Goal: Find specific fact: Find specific fact

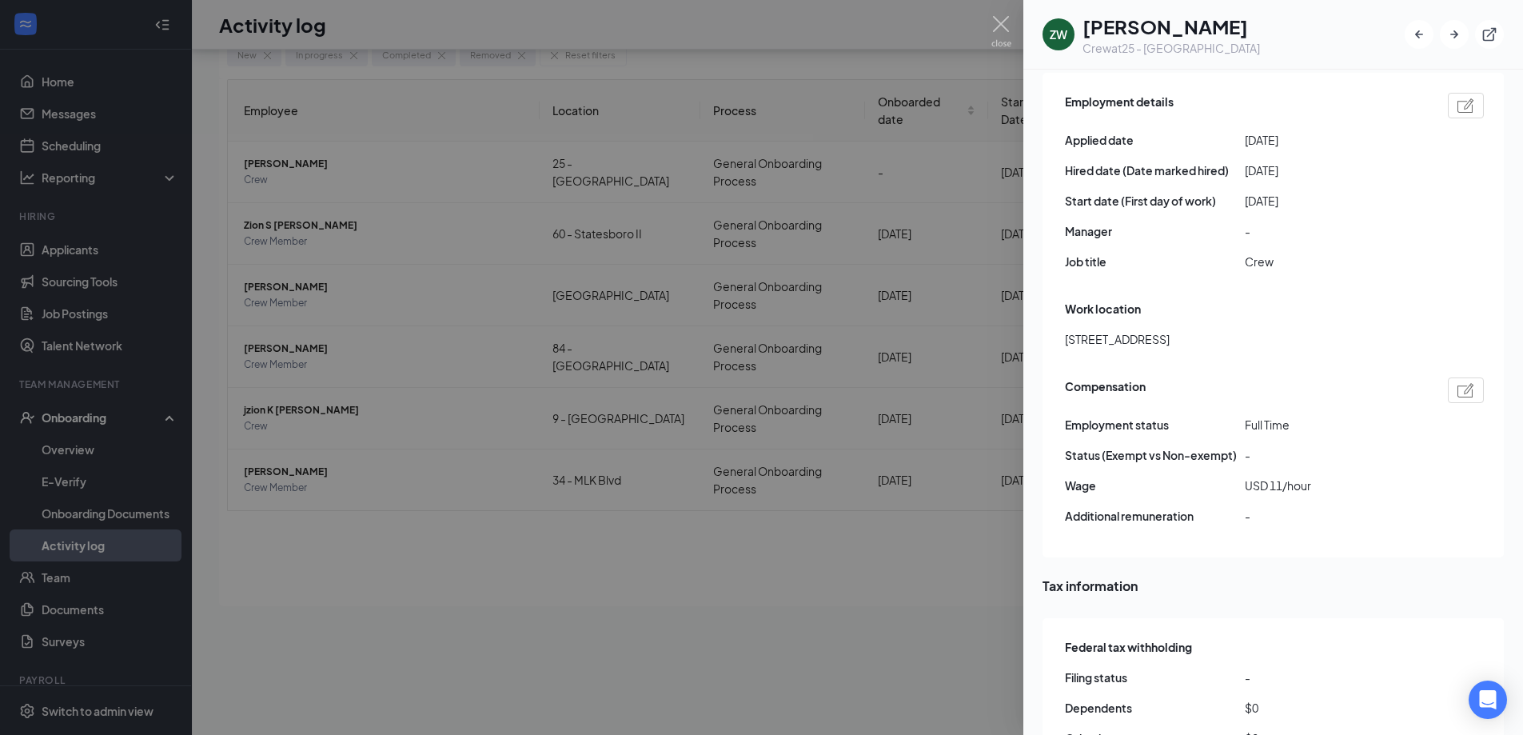
scroll to position [577, 0]
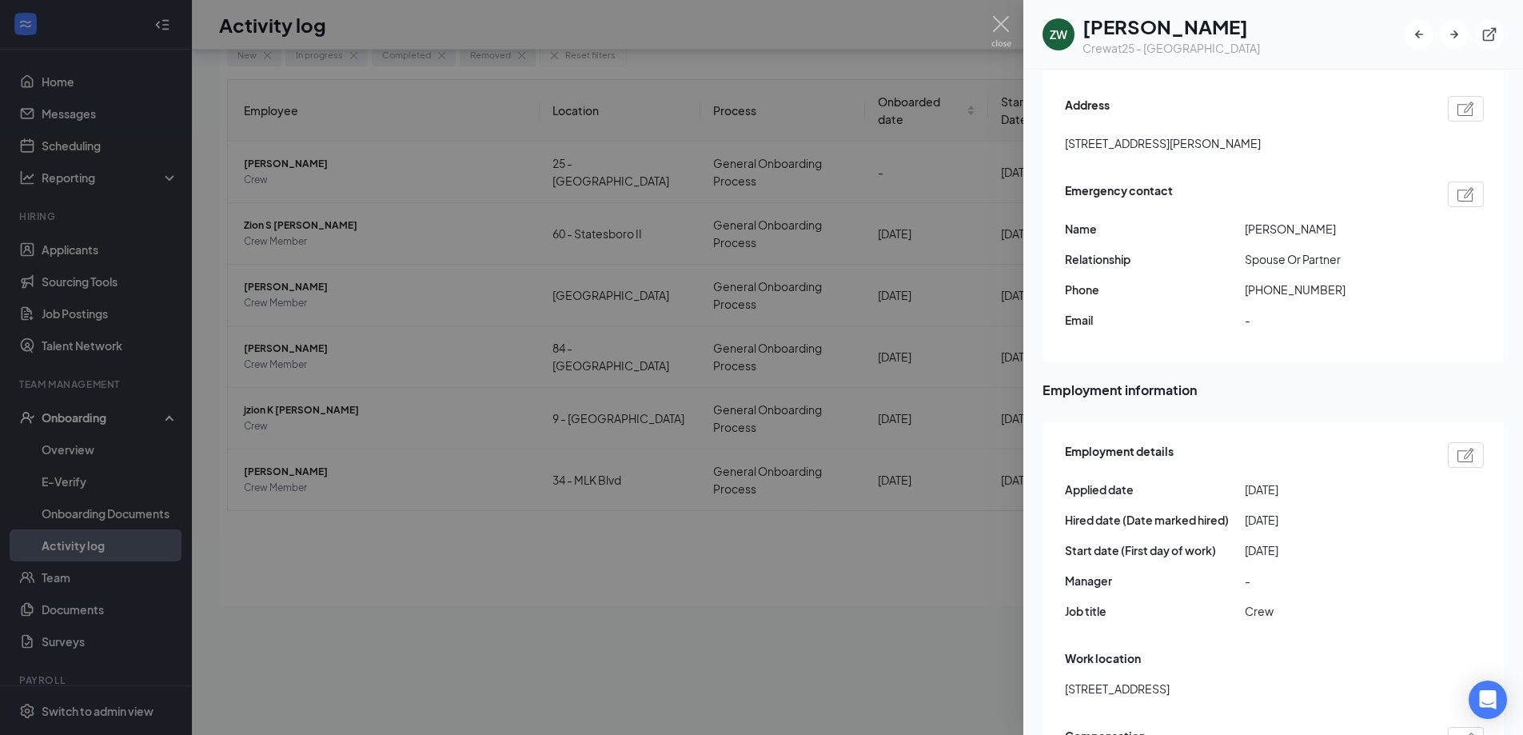
click at [1011, 30] on div at bounding box center [761, 367] width 1523 height 735
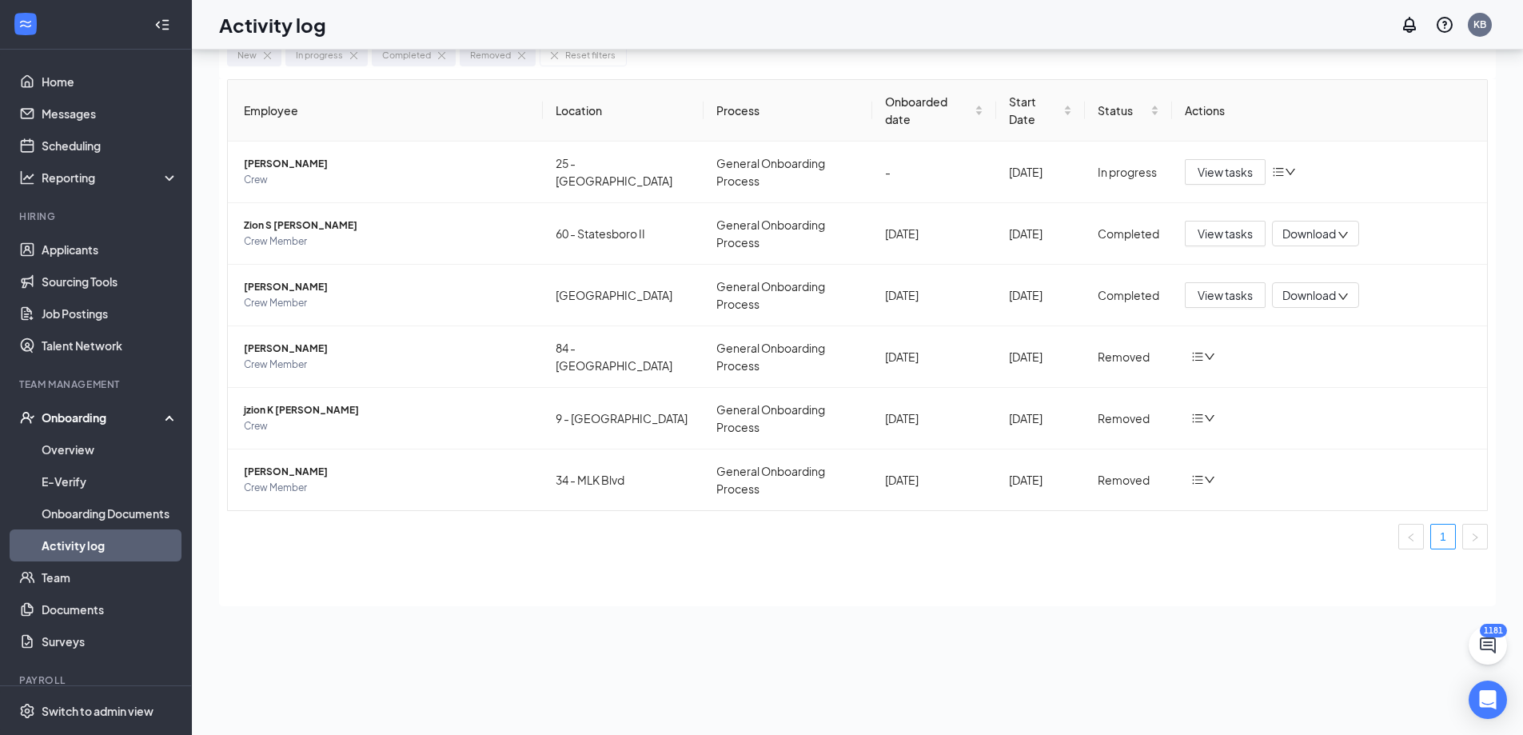
click at [1007, 30] on div "Activity log KB" at bounding box center [857, 25] width 1331 height 50
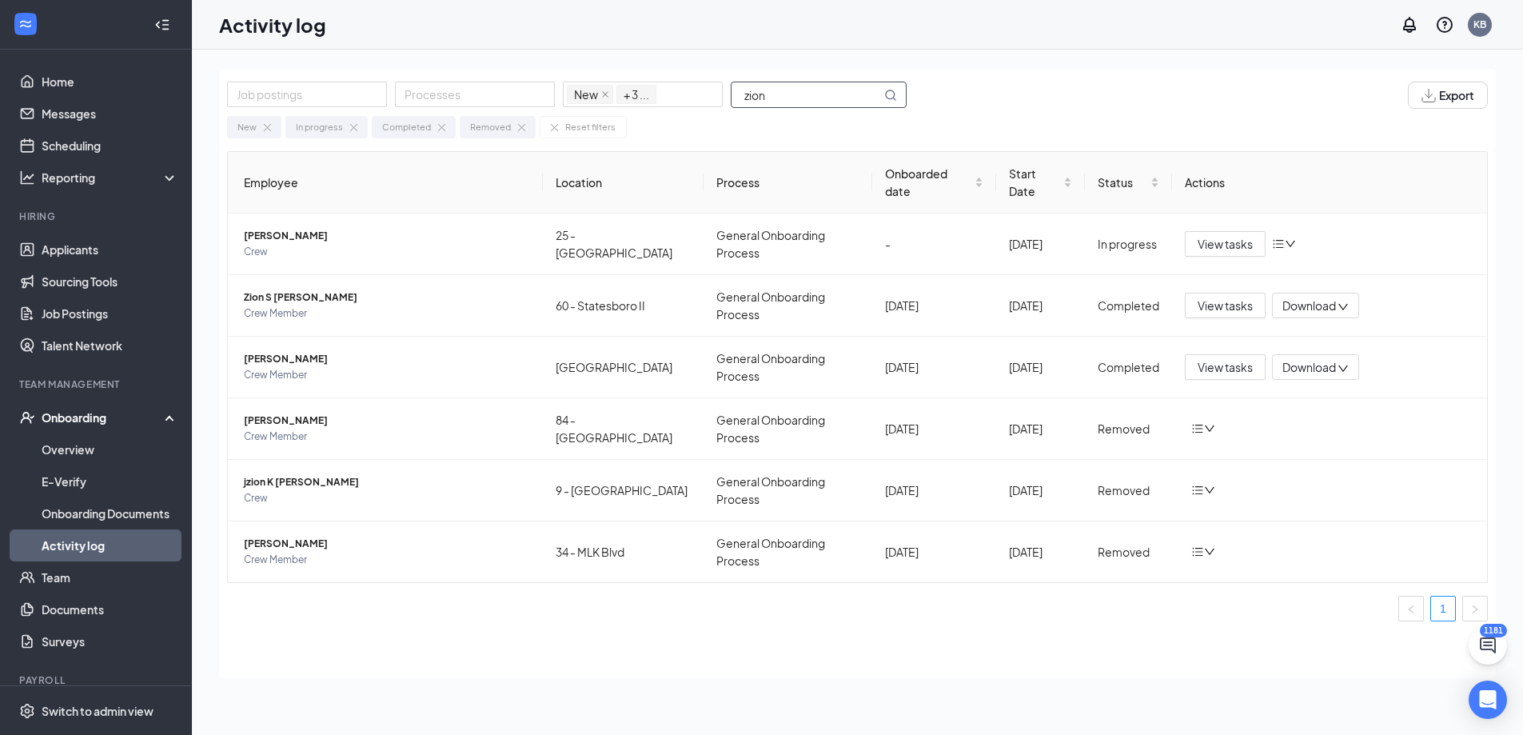
click at [776, 94] on input "zion" at bounding box center [807, 94] width 150 height 25
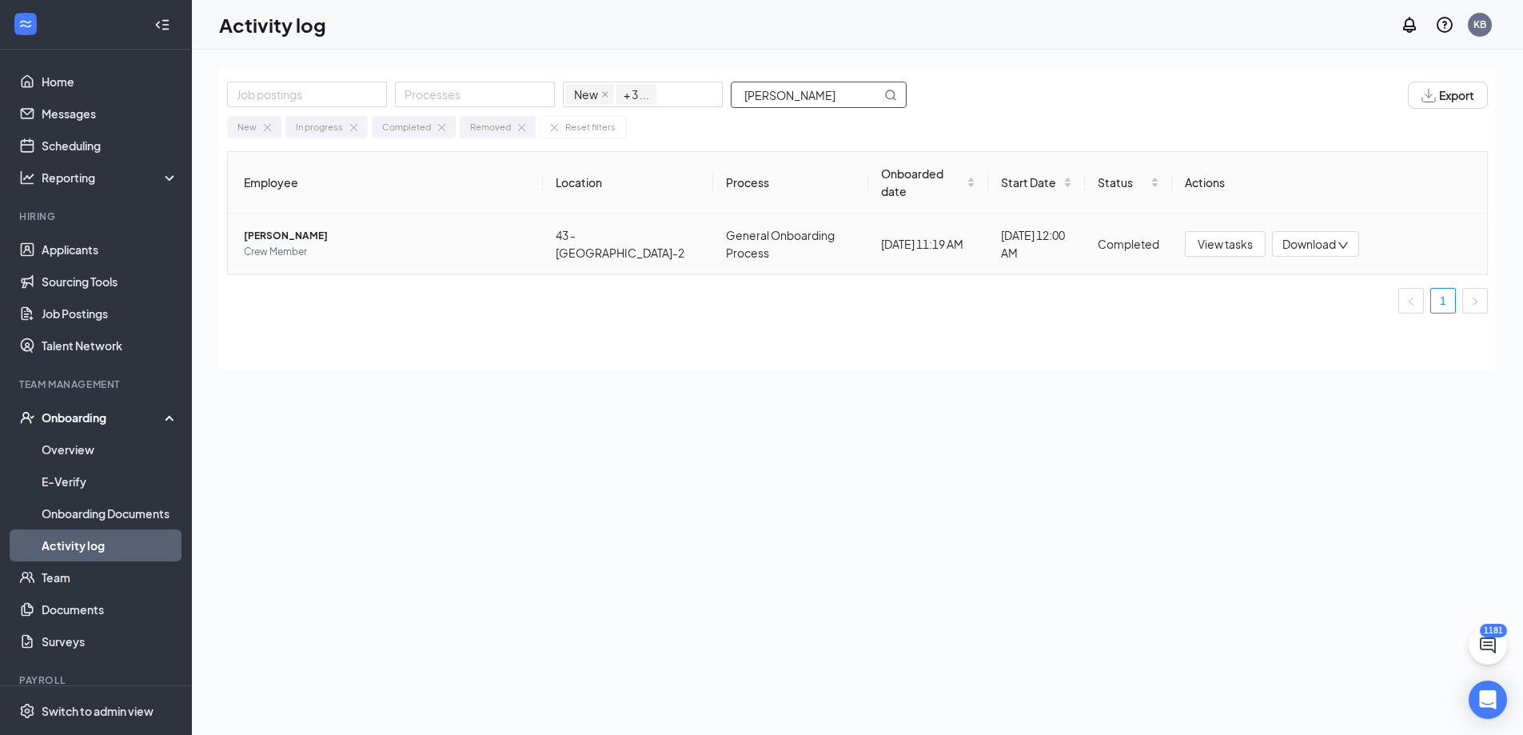
click at [281, 228] on span "[PERSON_NAME]" at bounding box center [387, 236] width 286 height 16
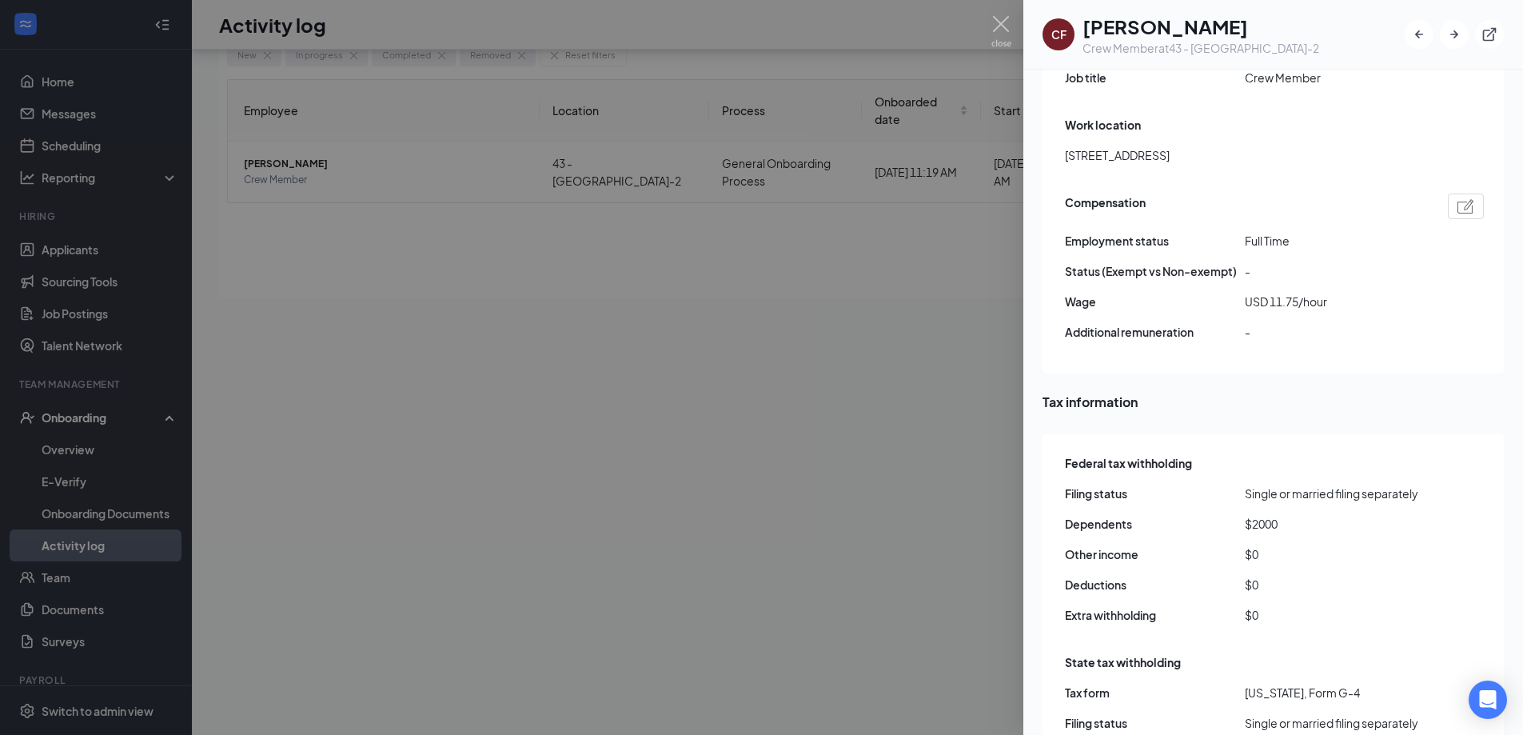
scroll to position [959, 0]
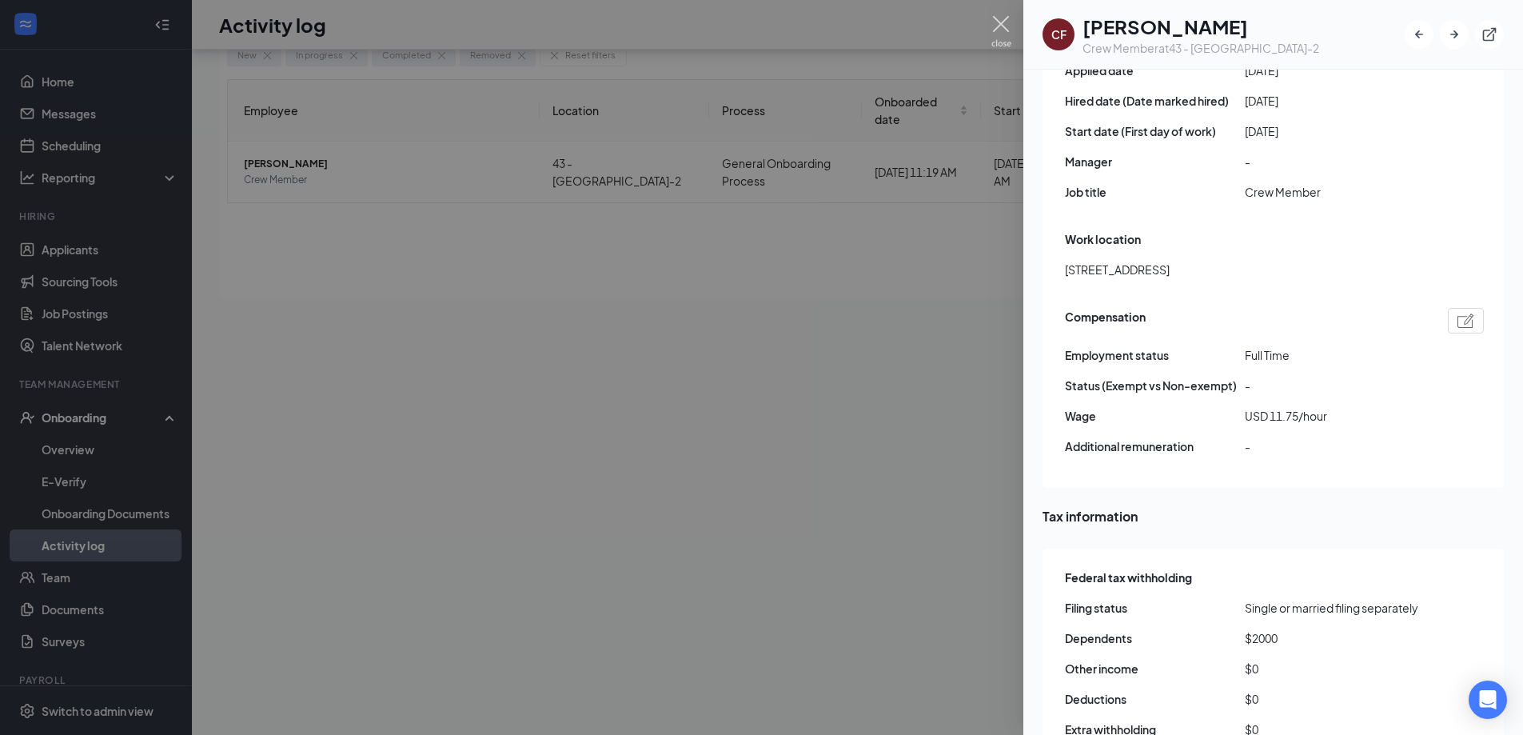
click at [1006, 30] on img at bounding box center [1001, 31] width 20 height 31
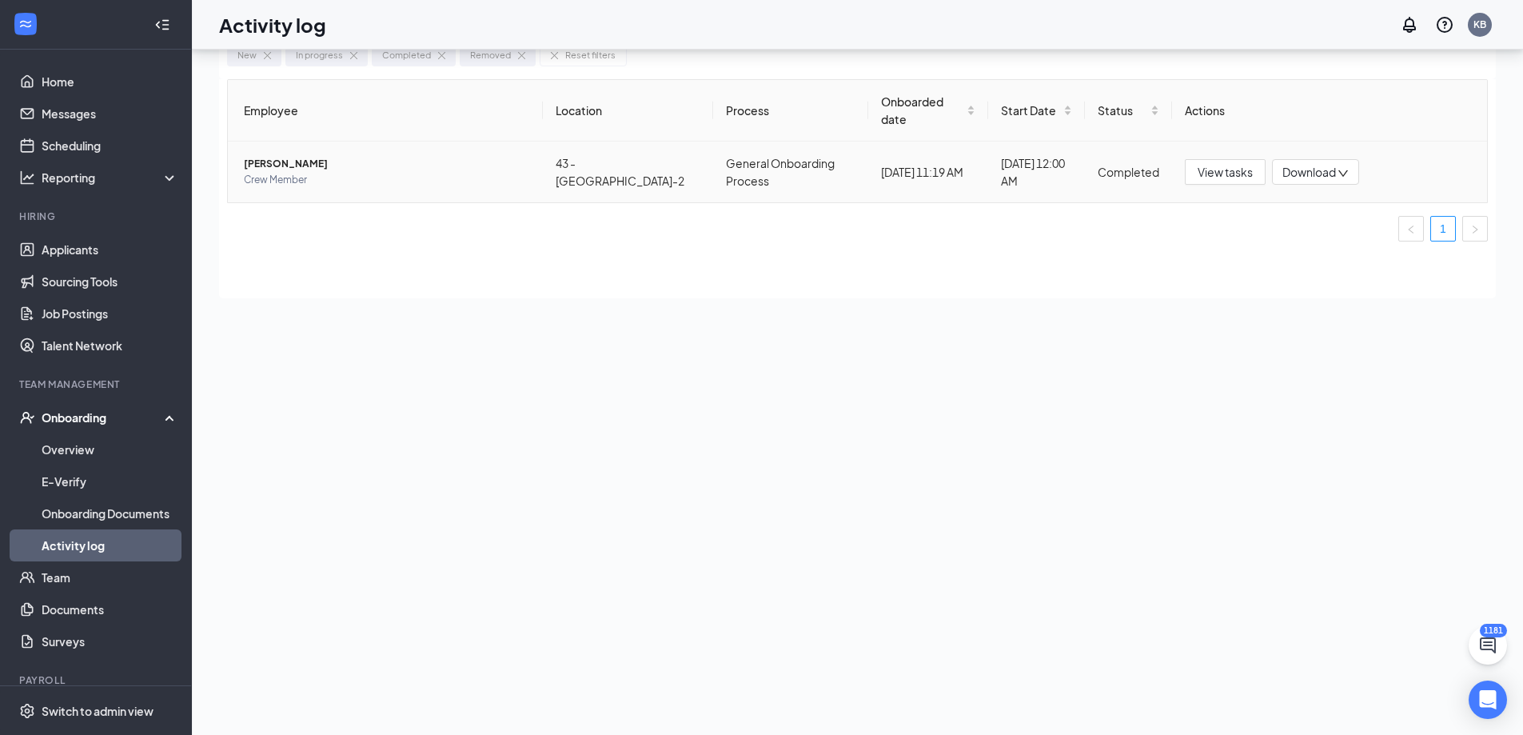
click at [281, 156] on span "[PERSON_NAME]" at bounding box center [387, 164] width 286 height 16
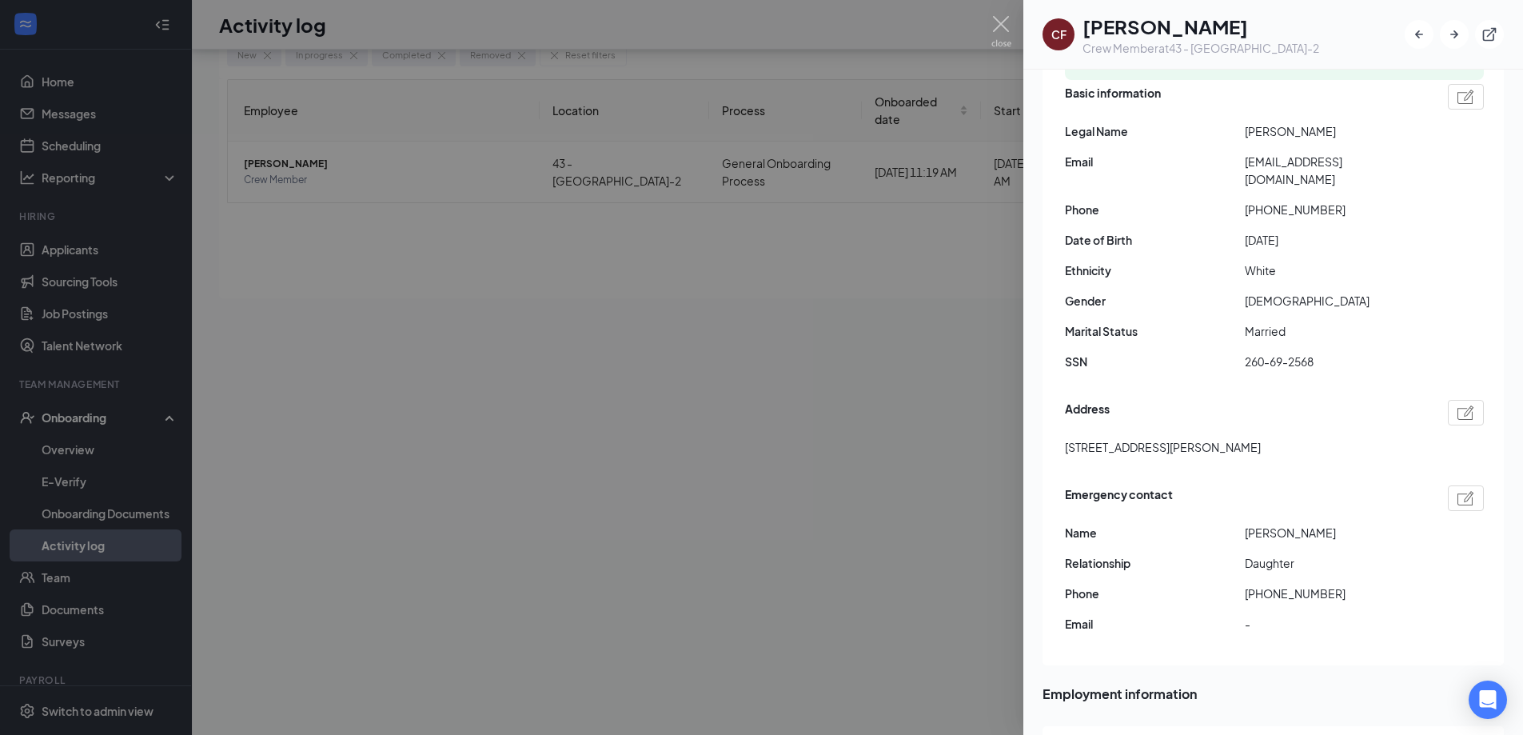
scroll to position [240, 0]
click at [1014, 22] on div at bounding box center [761, 367] width 1523 height 735
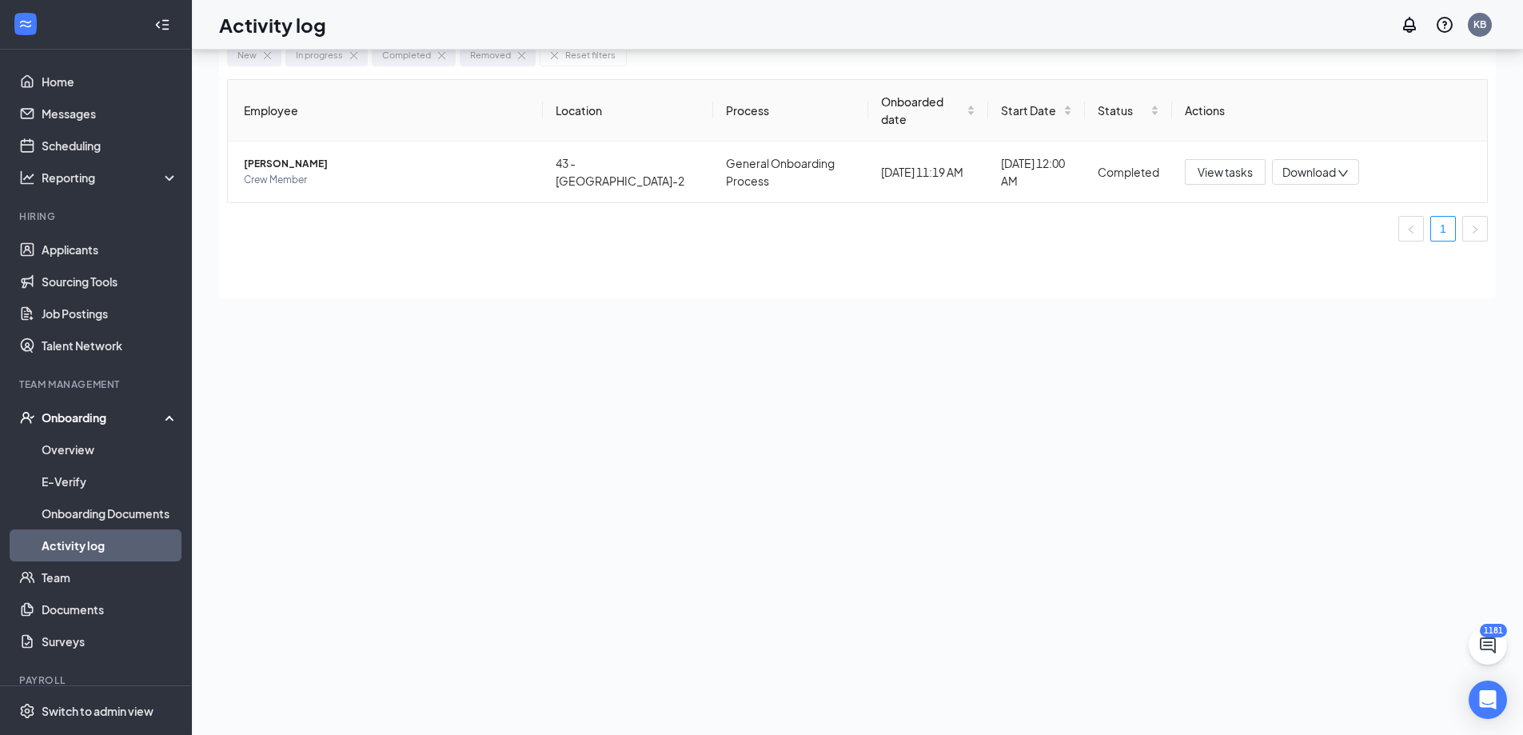
click at [1005, 22] on div "Activity log KB" at bounding box center [857, 25] width 1331 height 50
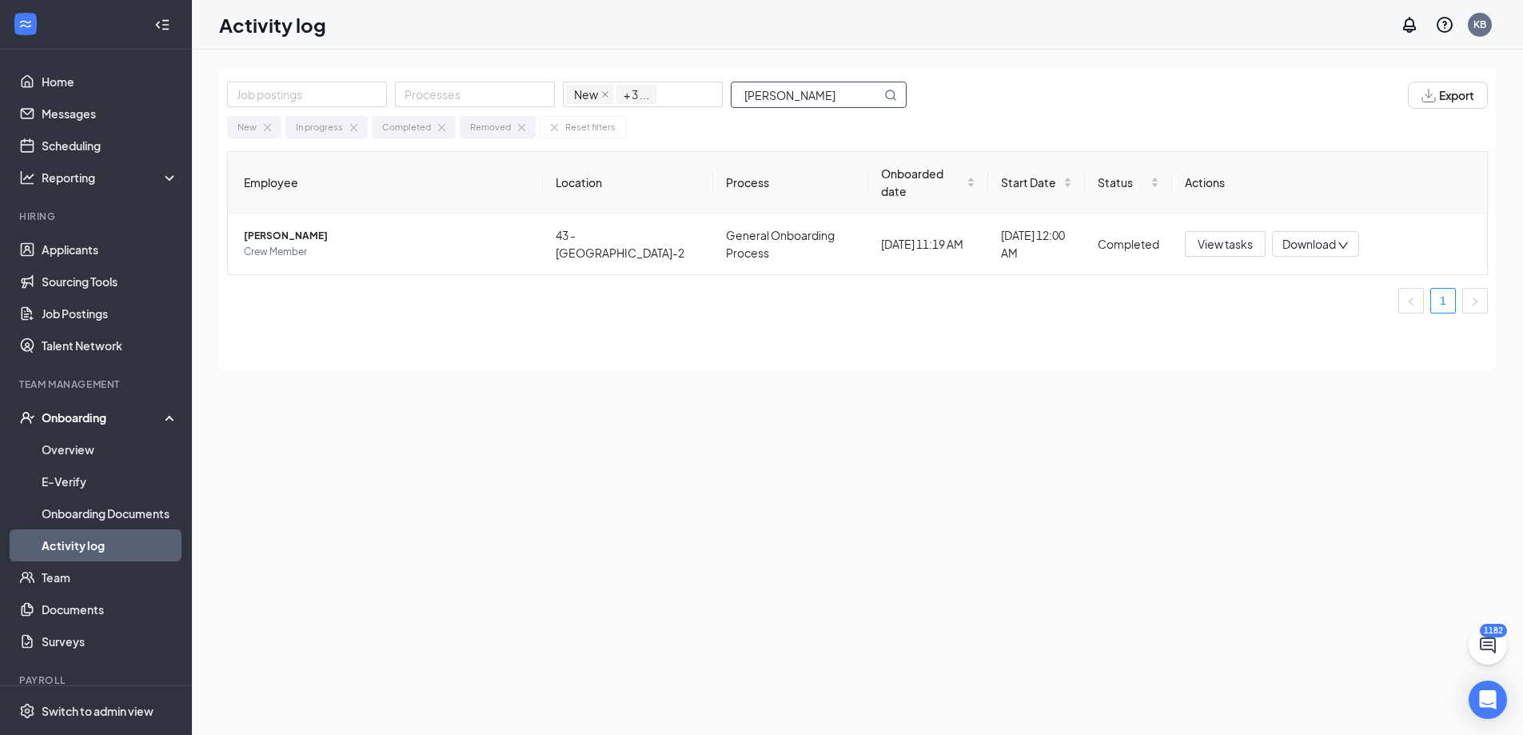
click at [794, 98] on input "[PERSON_NAME]" at bounding box center [807, 94] width 150 height 25
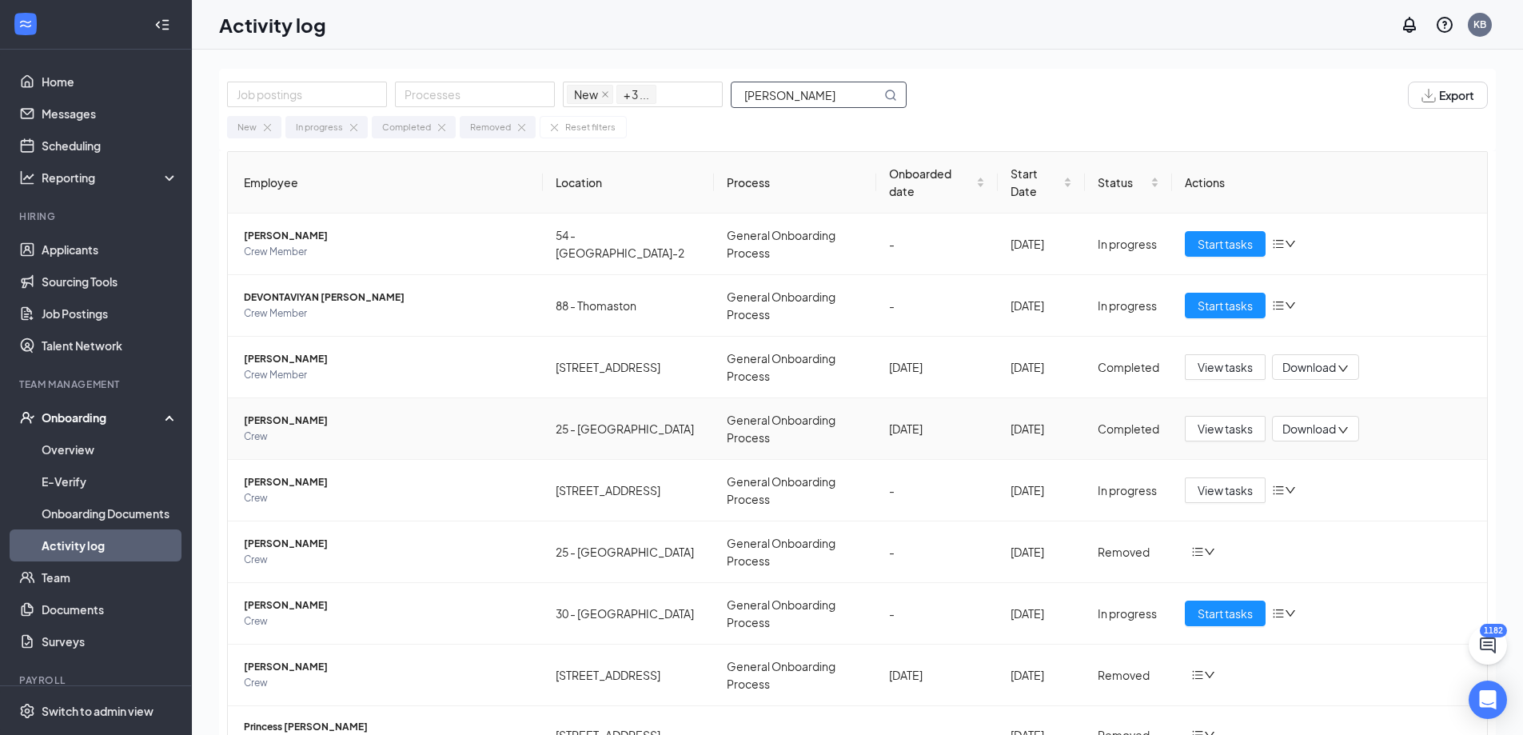
click at [304, 417] on span "[PERSON_NAME]" at bounding box center [387, 421] width 286 height 16
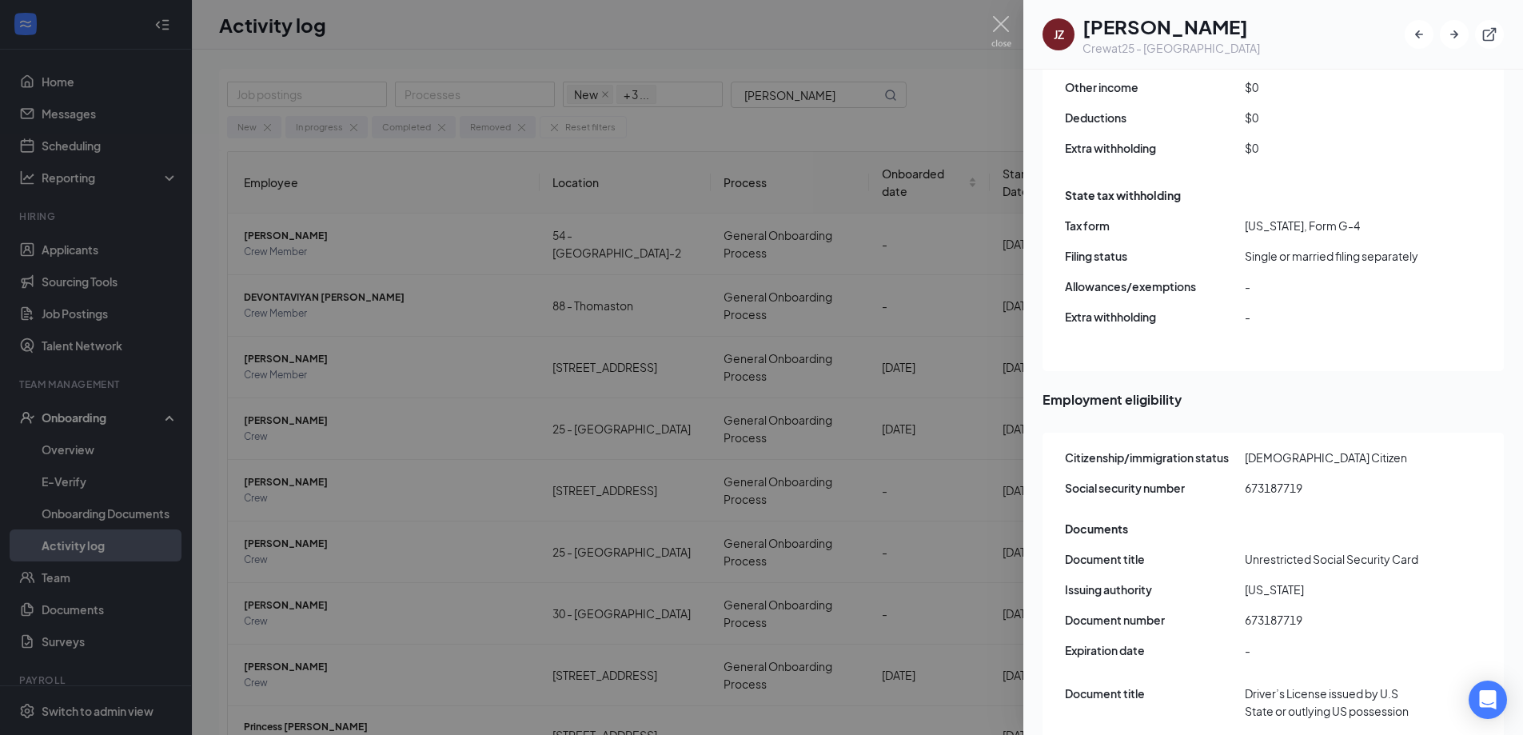
scroll to position [1759, 0]
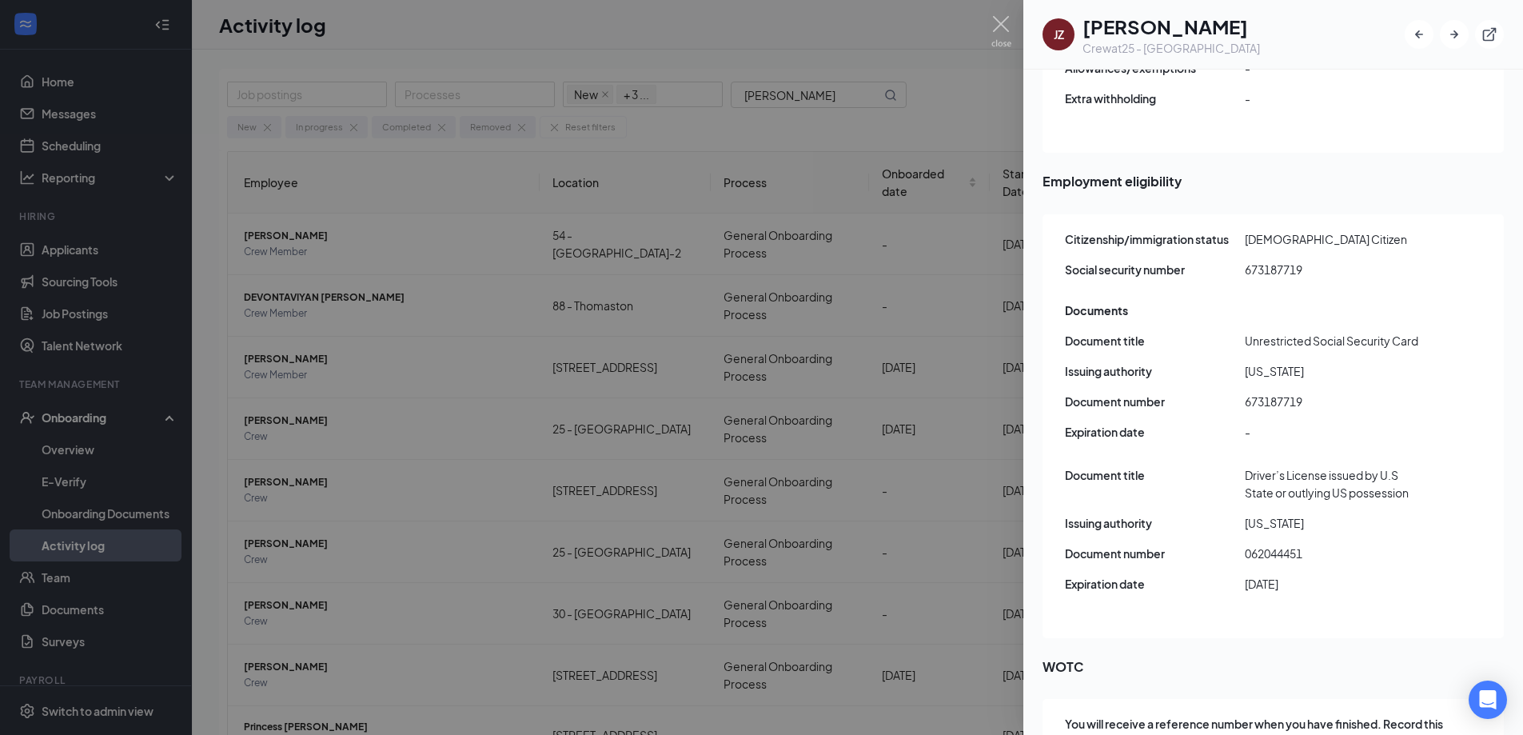
click at [1274, 544] on span "062044451" at bounding box center [1335, 553] width 180 height 18
click at [1272, 393] on span "673187719" at bounding box center [1335, 402] width 180 height 18
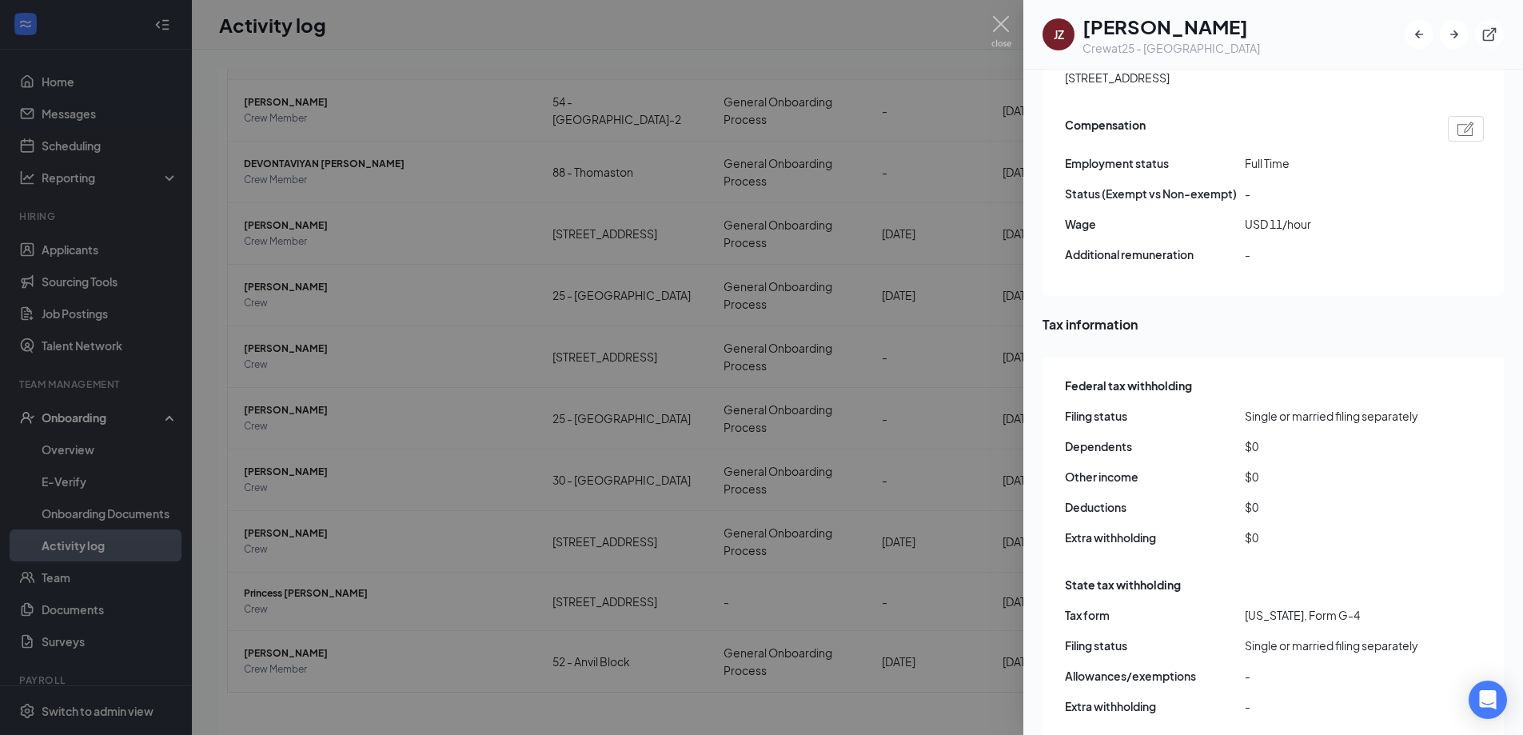
scroll to position [1119, 0]
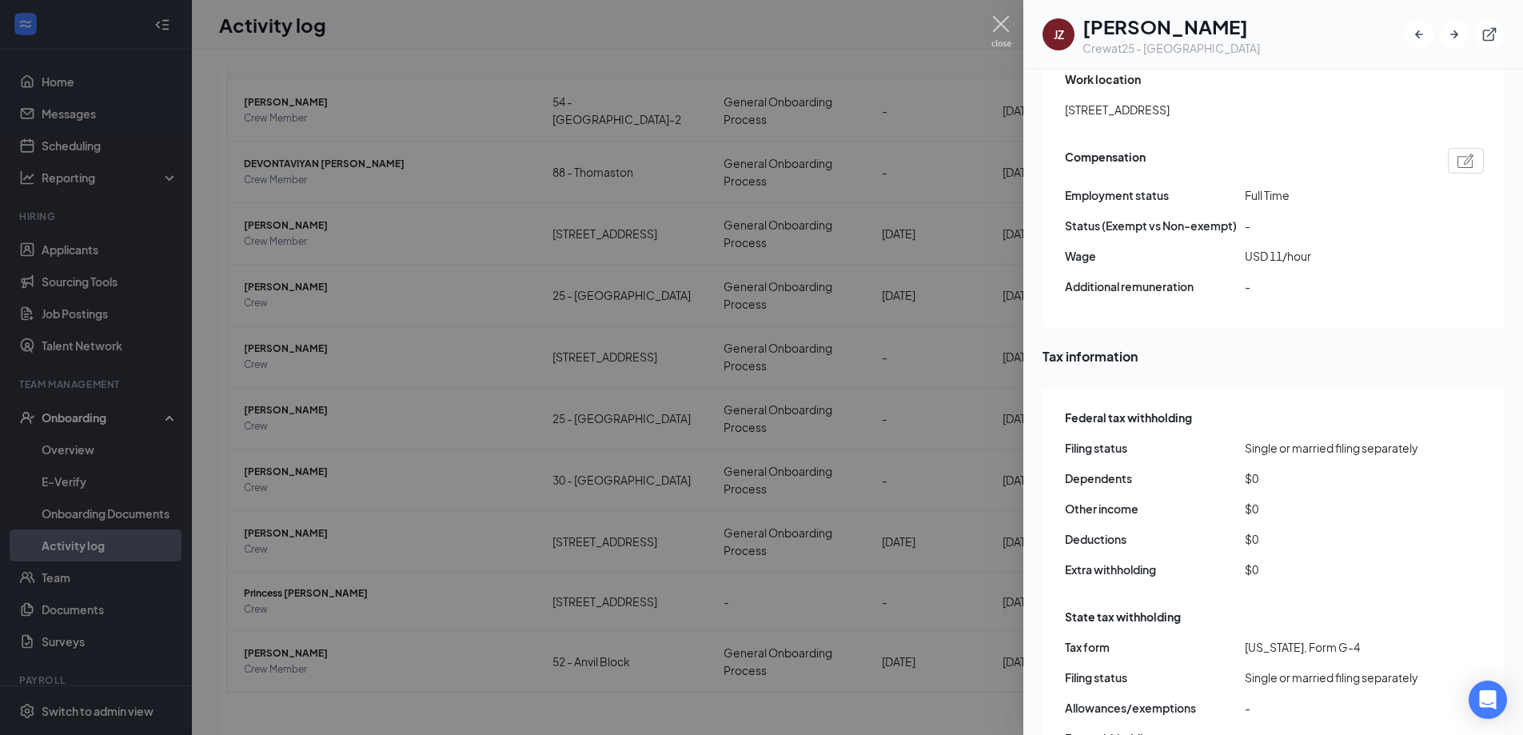
click at [1007, 26] on img at bounding box center [1001, 31] width 20 height 31
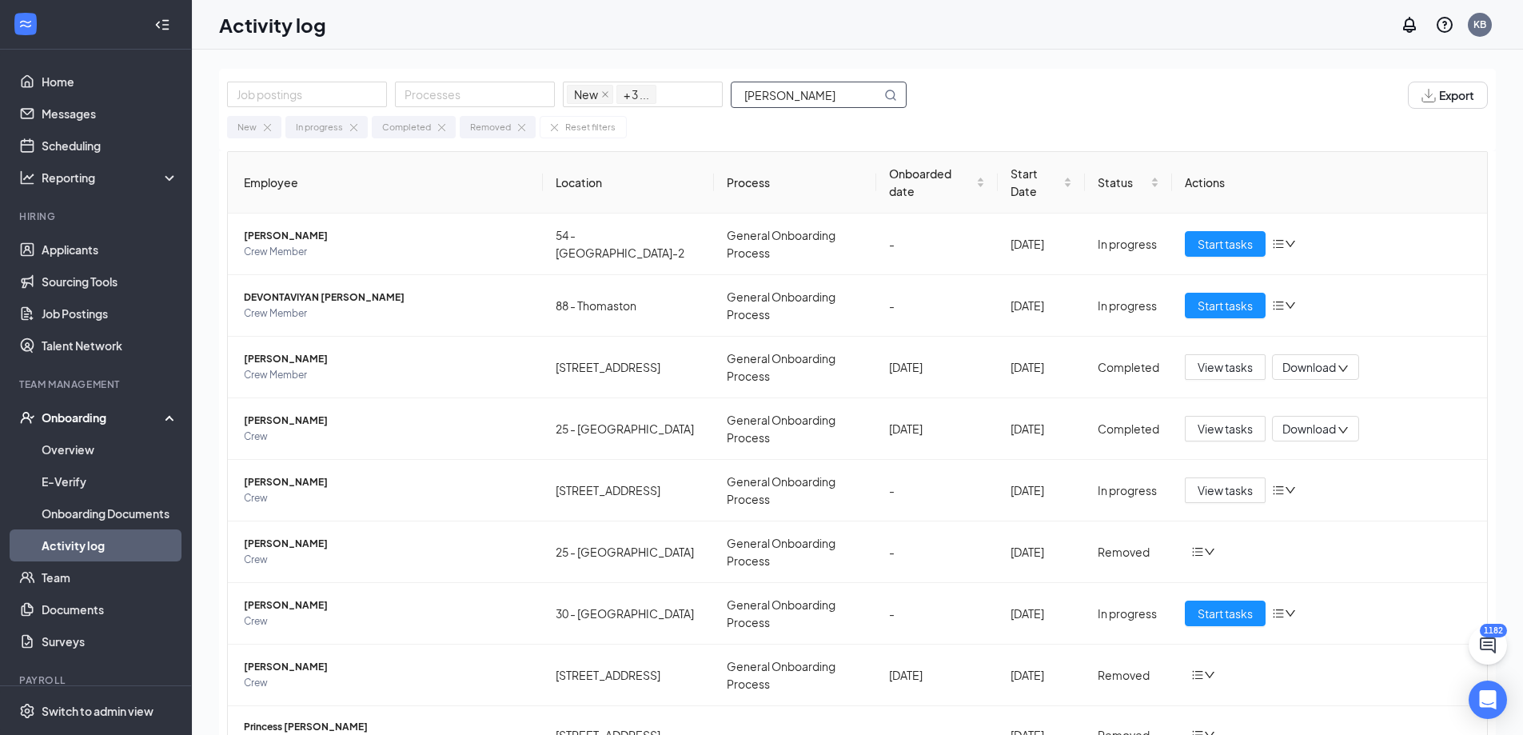
click at [830, 99] on input "[PERSON_NAME]" at bounding box center [807, 94] width 150 height 25
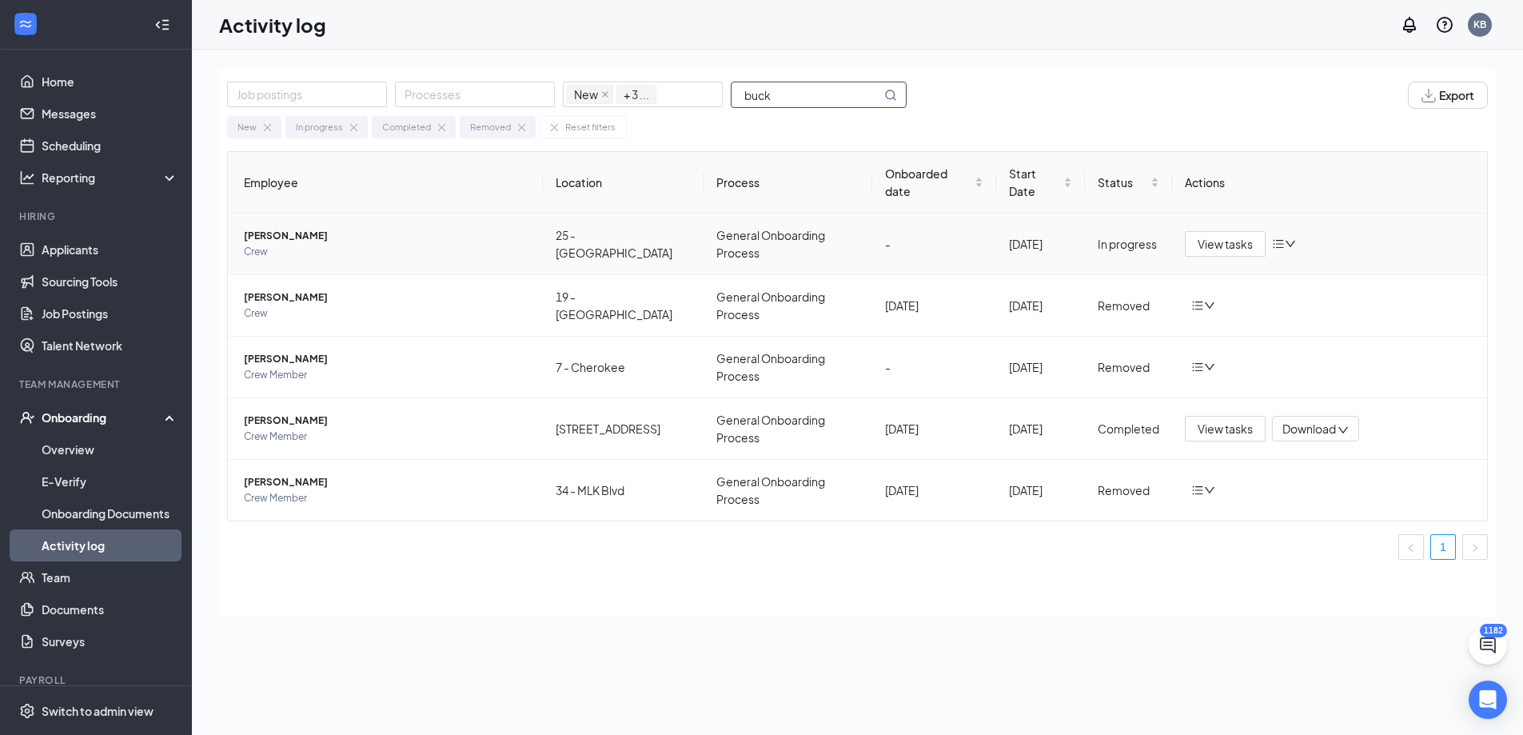
click at [294, 228] on span "[PERSON_NAME]" at bounding box center [387, 236] width 286 height 16
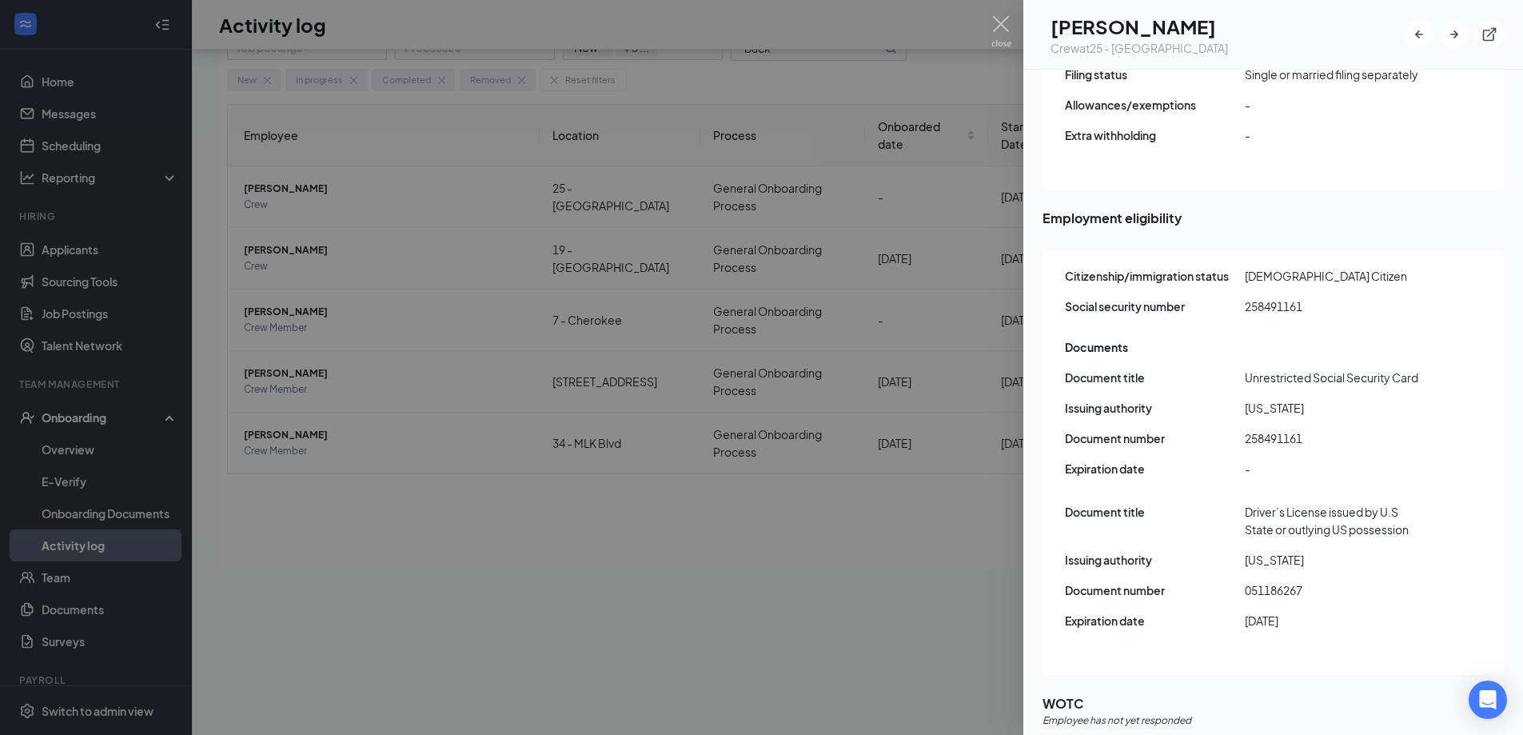
scroll to position [72, 0]
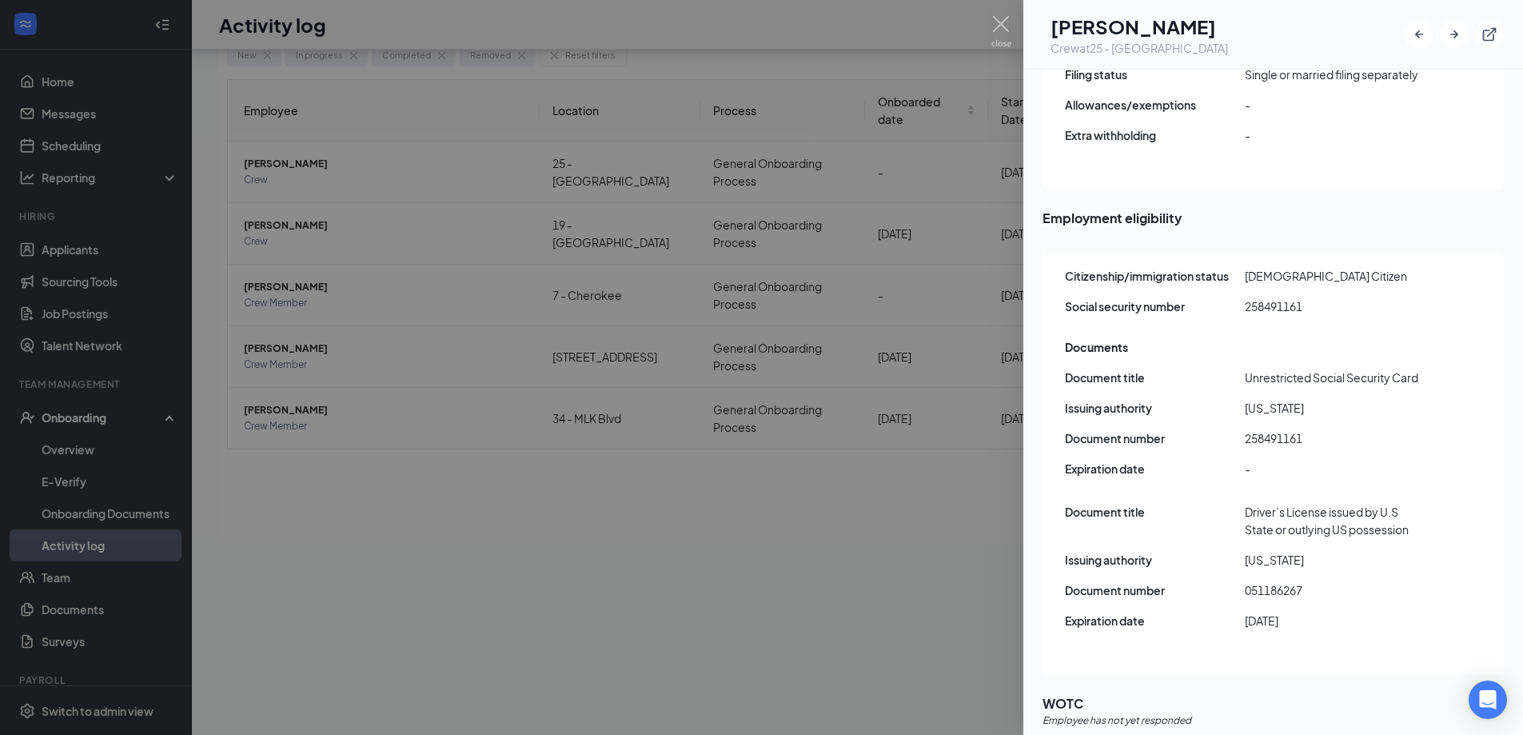
click at [1286, 581] on span "051186267" at bounding box center [1335, 590] width 180 height 18
copy span "051186267"
click at [1265, 429] on span "258491161" at bounding box center [1335, 438] width 180 height 18
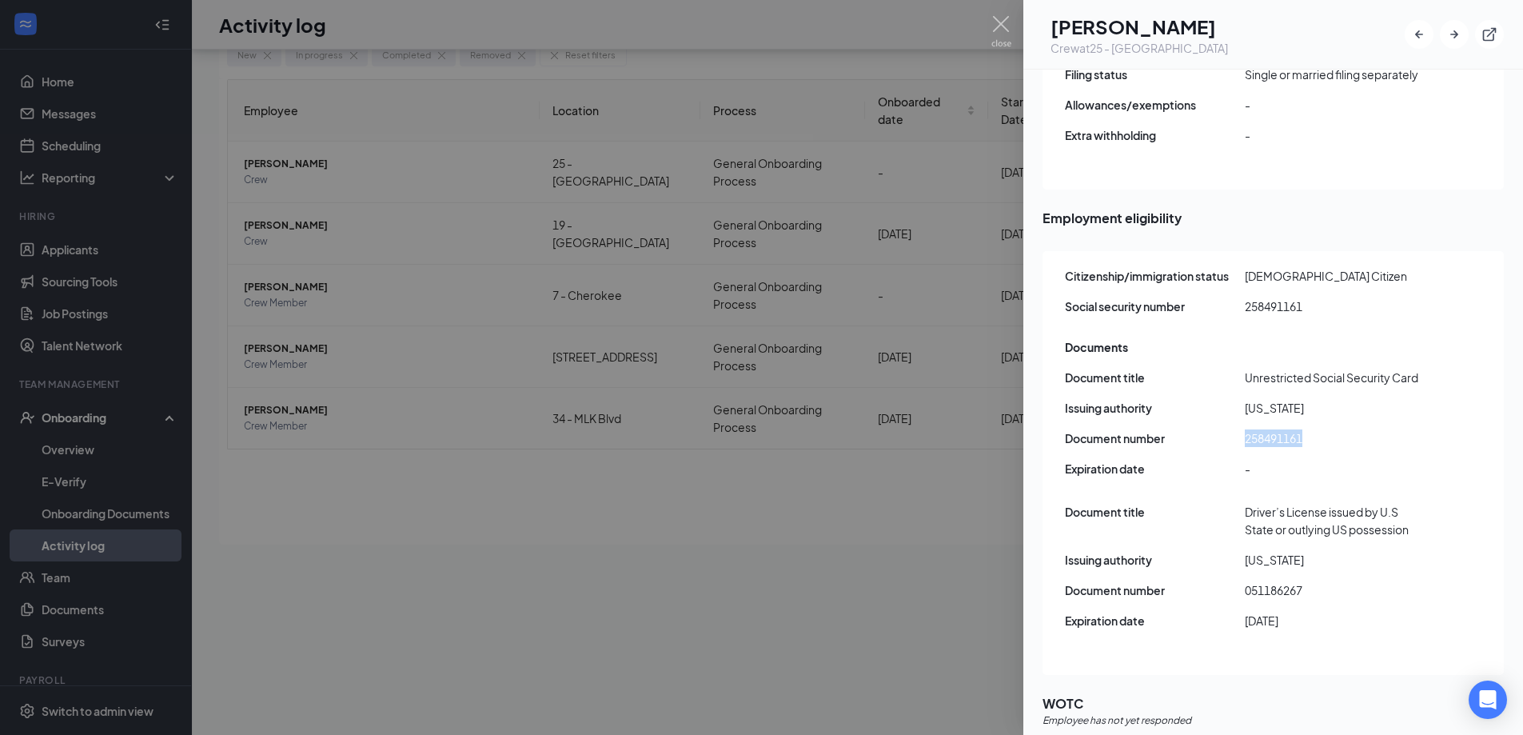
click at [1265, 429] on span "258491161" at bounding box center [1335, 438] width 180 height 18
copy span "258491161"
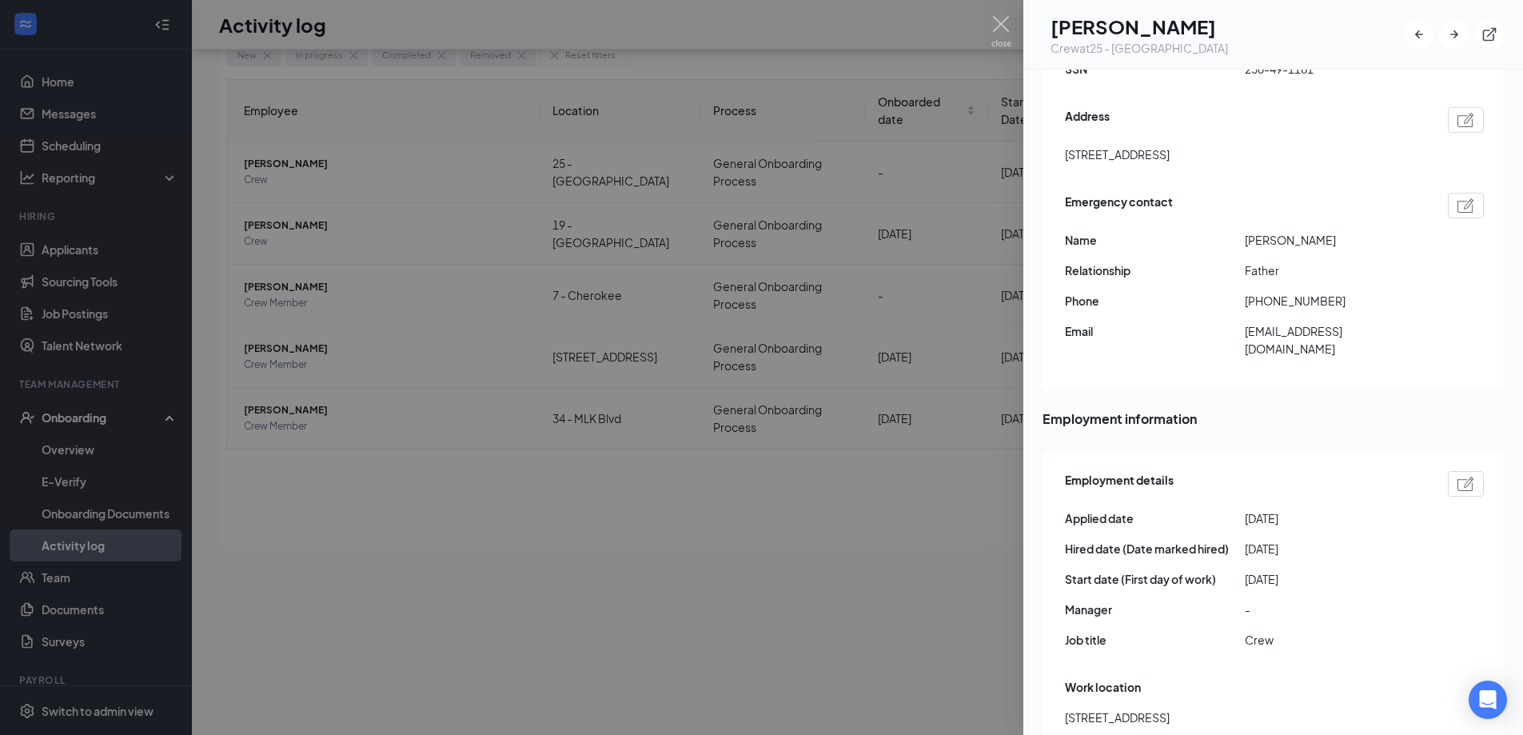
scroll to position [657, 0]
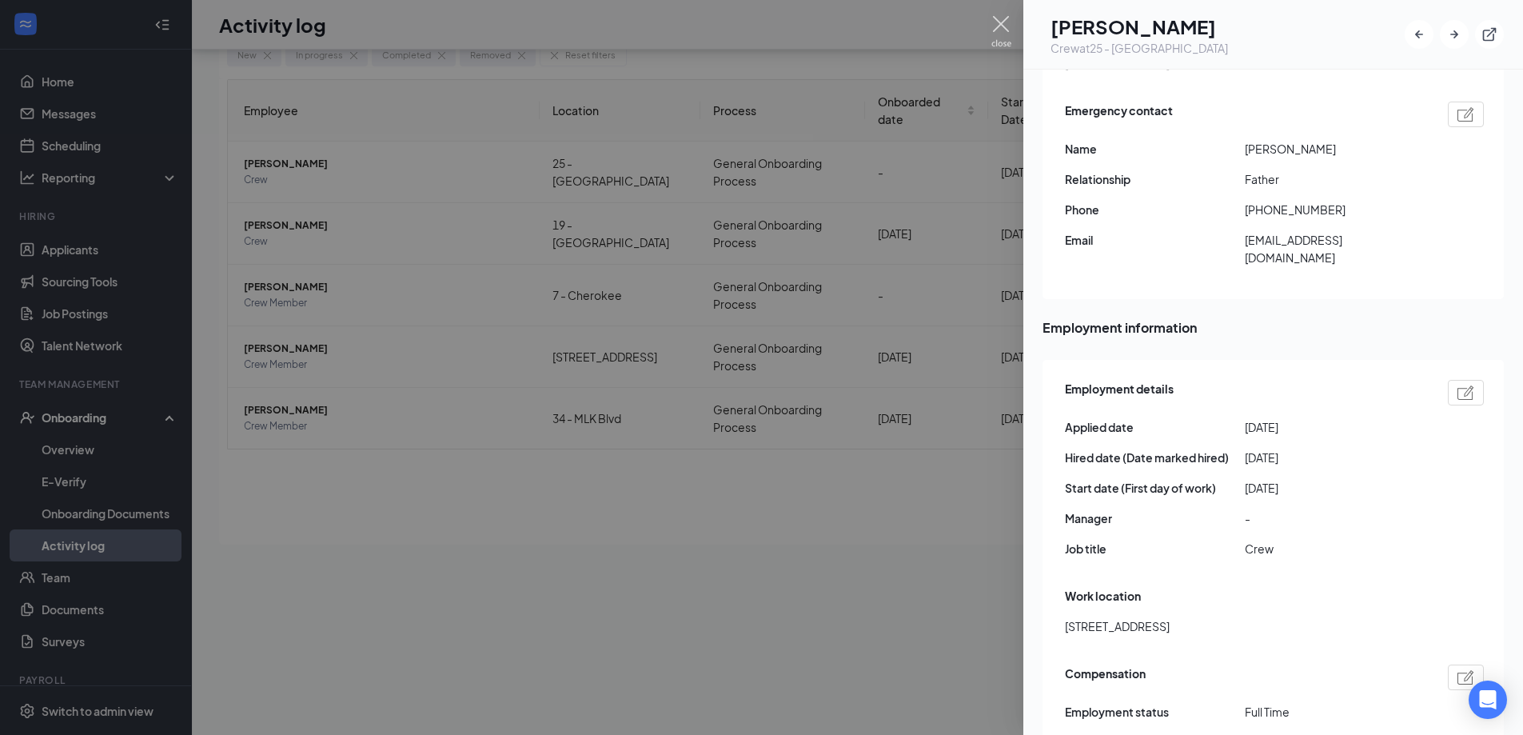
click at [1006, 31] on img at bounding box center [1001, 31] width 20 height 31
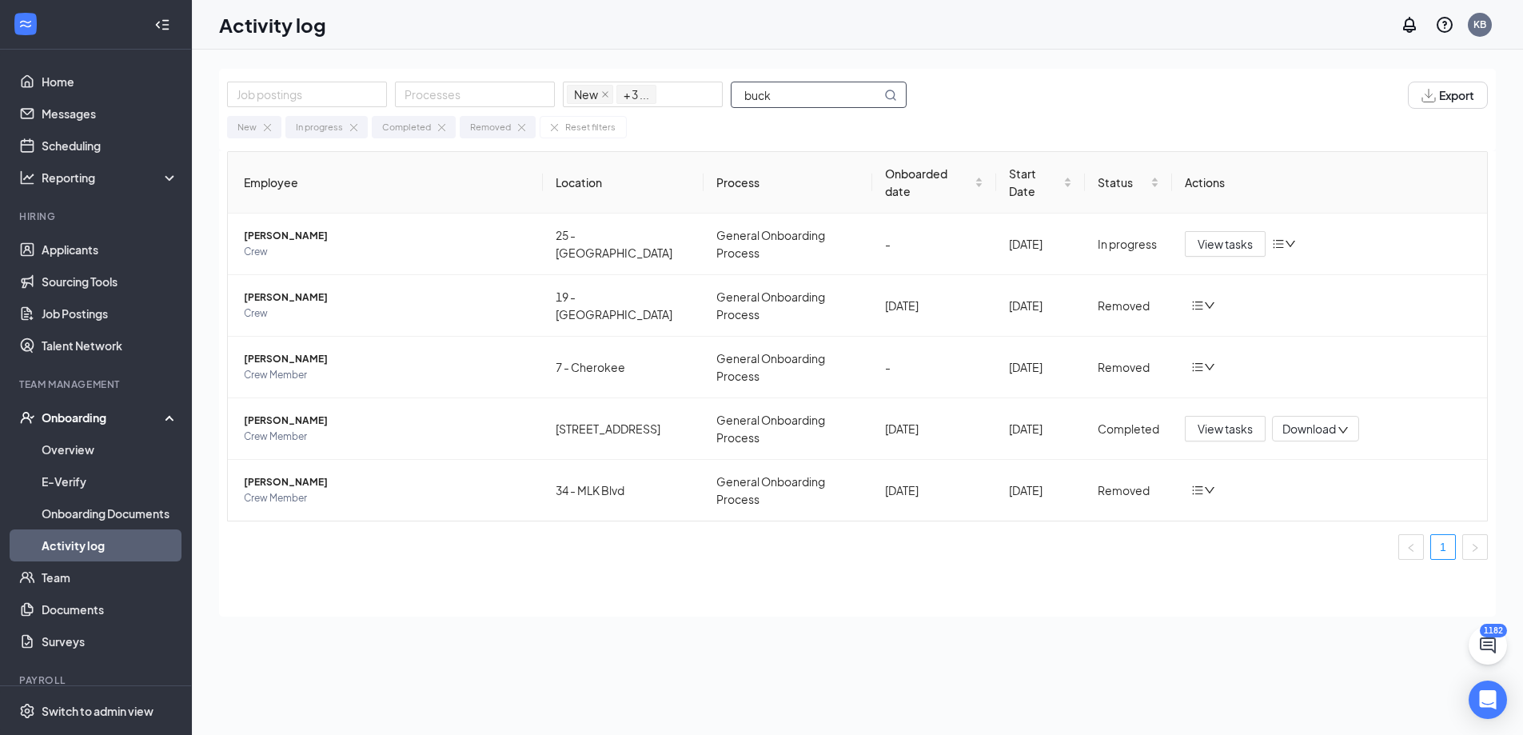
click at [798, 89] on input "buck" at bounding box center [807, 94] width 150 height 25
click at [799, 90] on input "buck" at bounding box center [807, 94] width 150 height 25
click at [305, 228] on span "[PERSON_NAME]" at bounding box center [387, 236] width 286 height 16
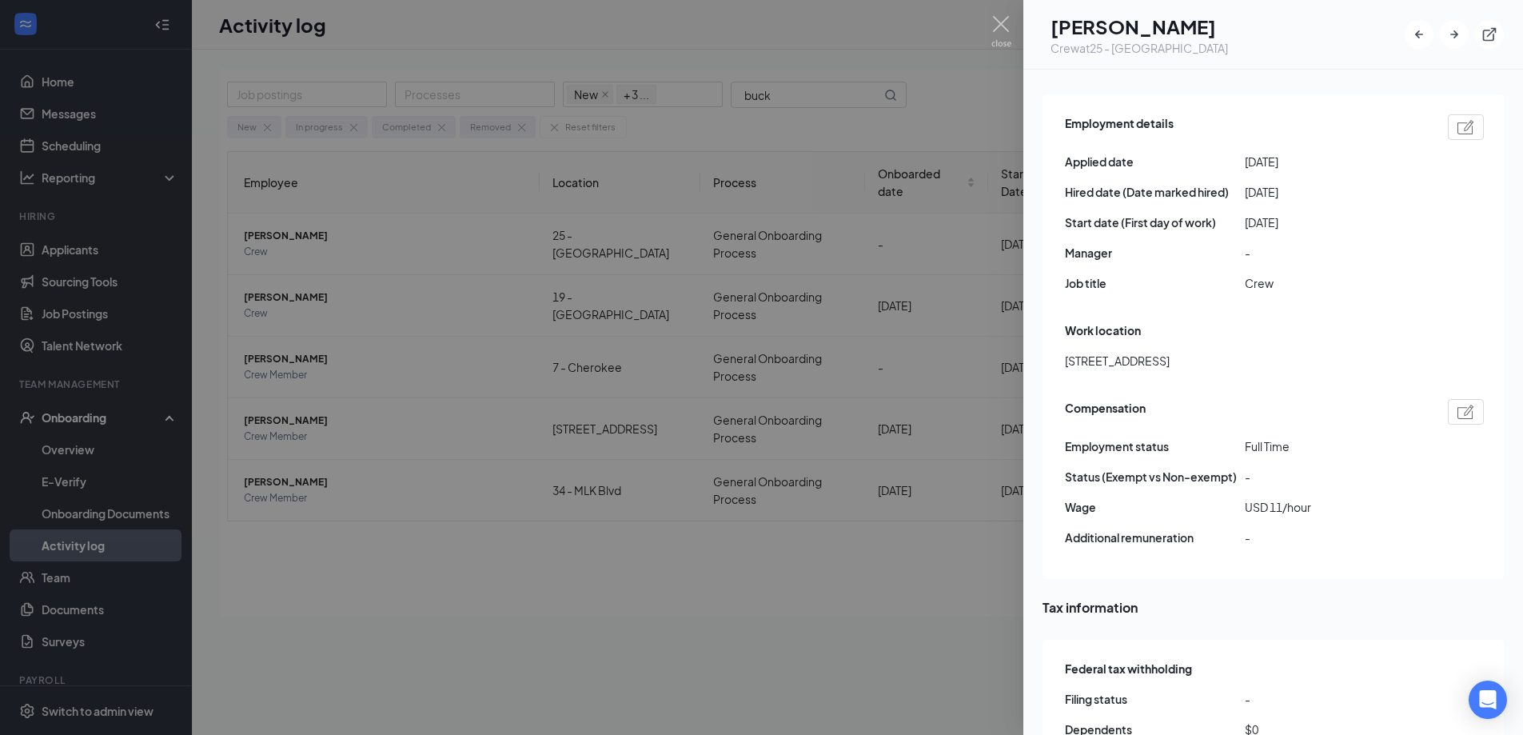
scroll to position [1199, 0]
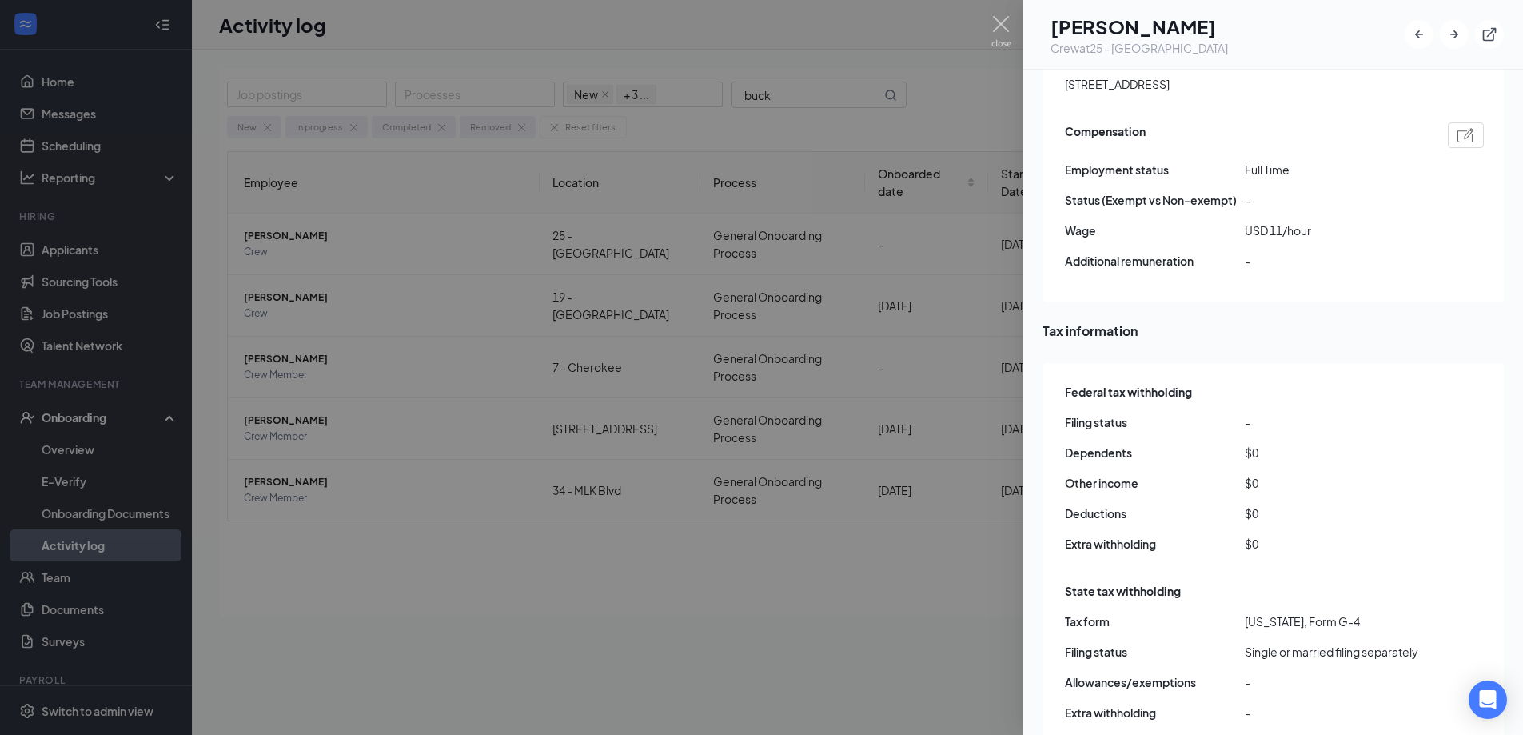
click at [1007, 27] on img at bounding box center [1001, 31] width 20 height 31
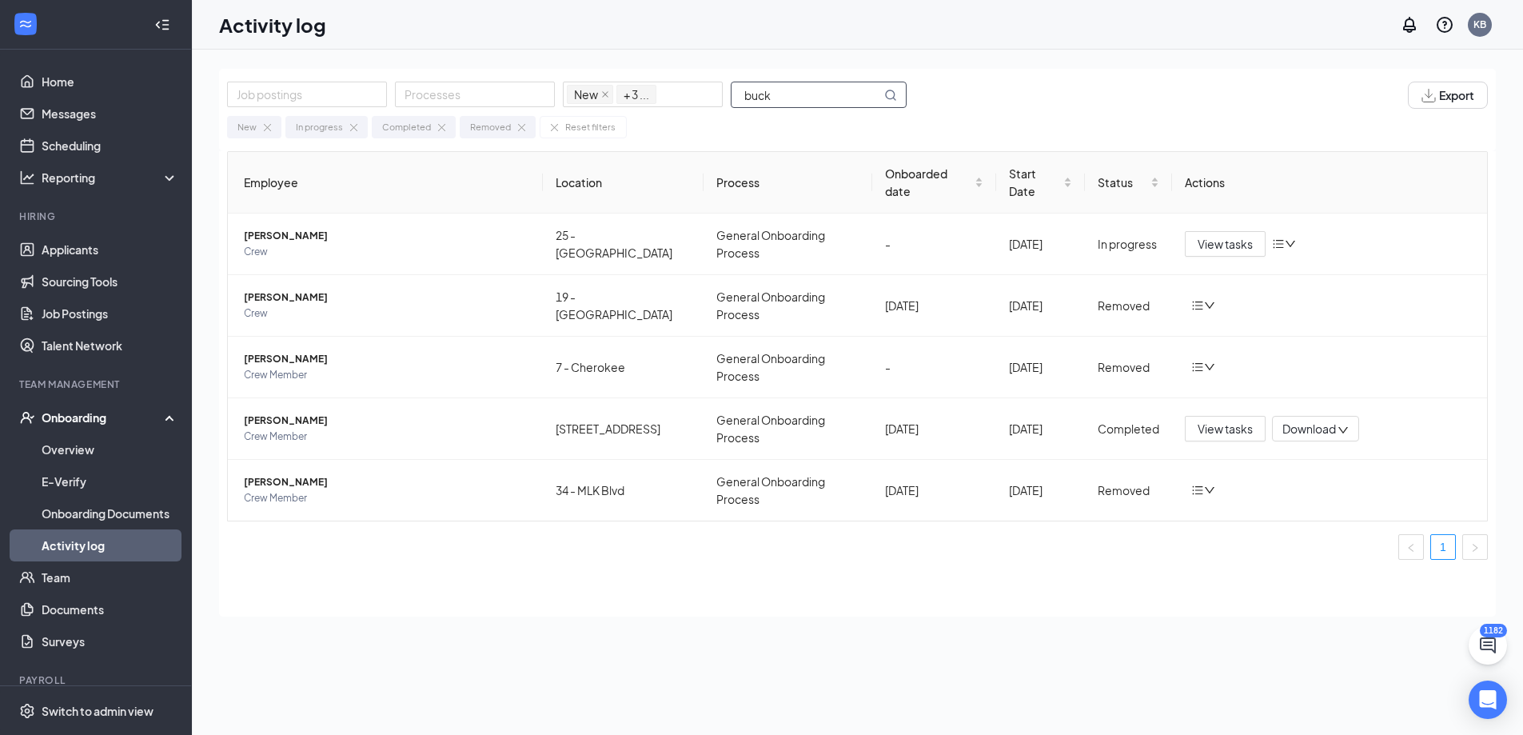
click at [811, 106] on input "buck" at bounding box center [807, 94] width 150 height 25
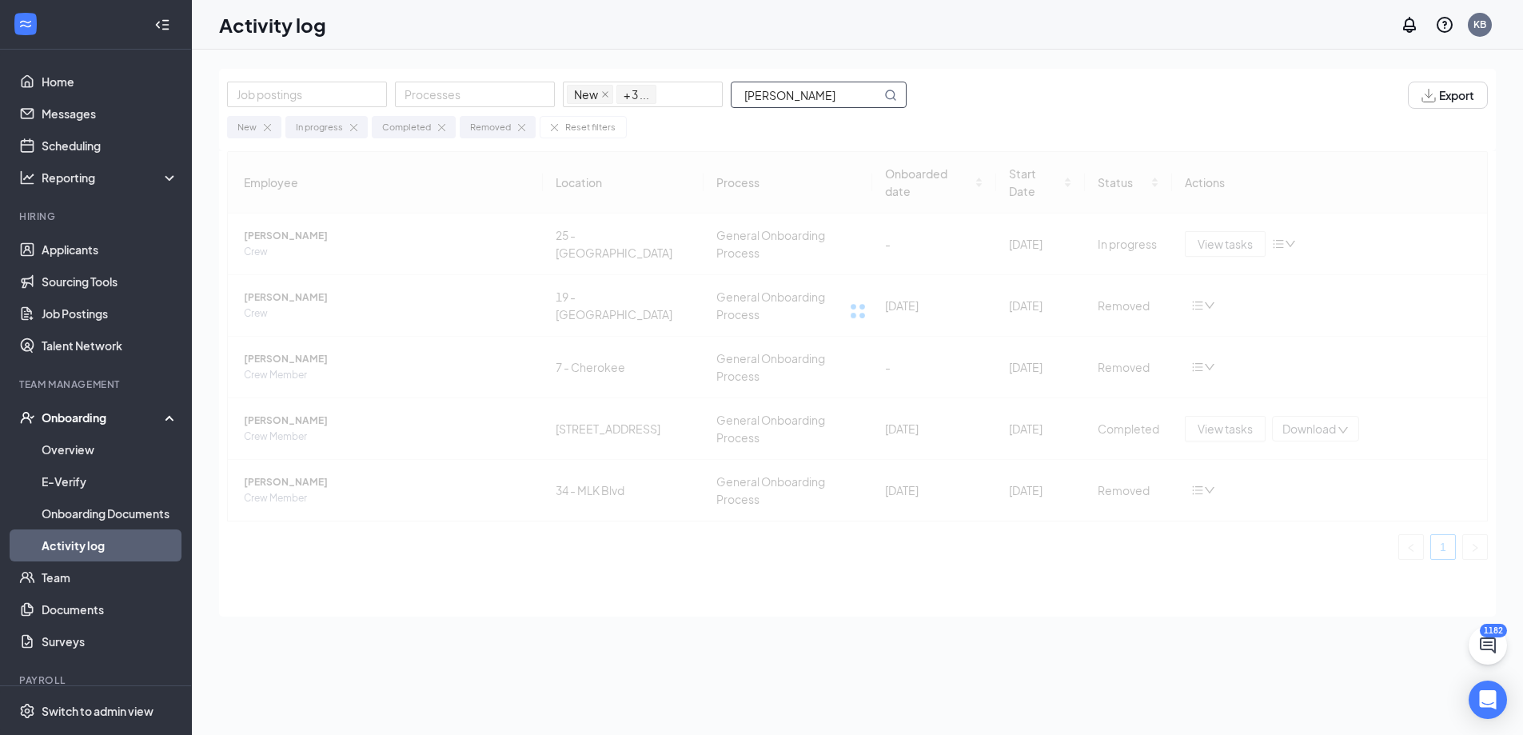
type input "[PERSON_NAME]"
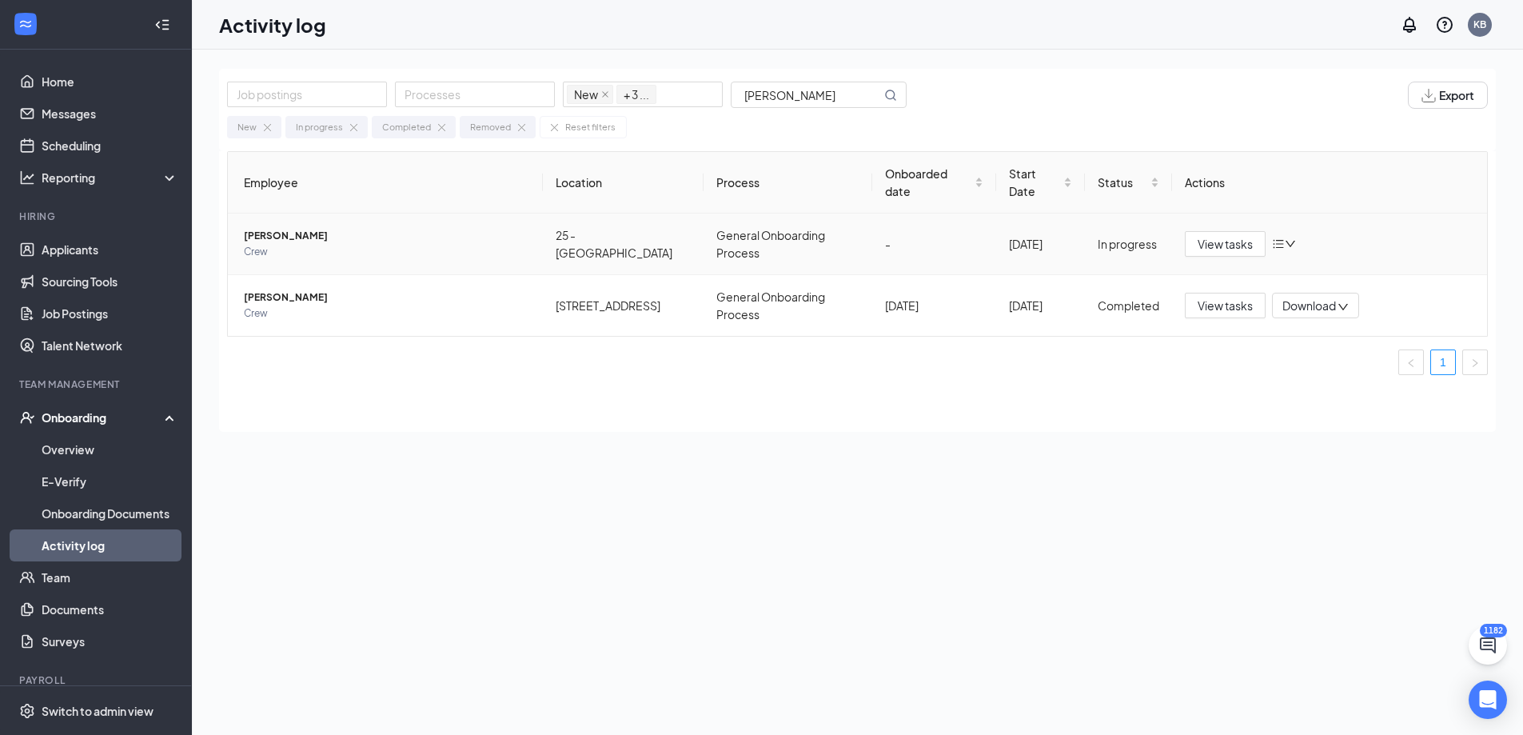
click at [287, 228] on span "[PERSON_NAME]" at bounding box center [387, 236] width 286 height 16
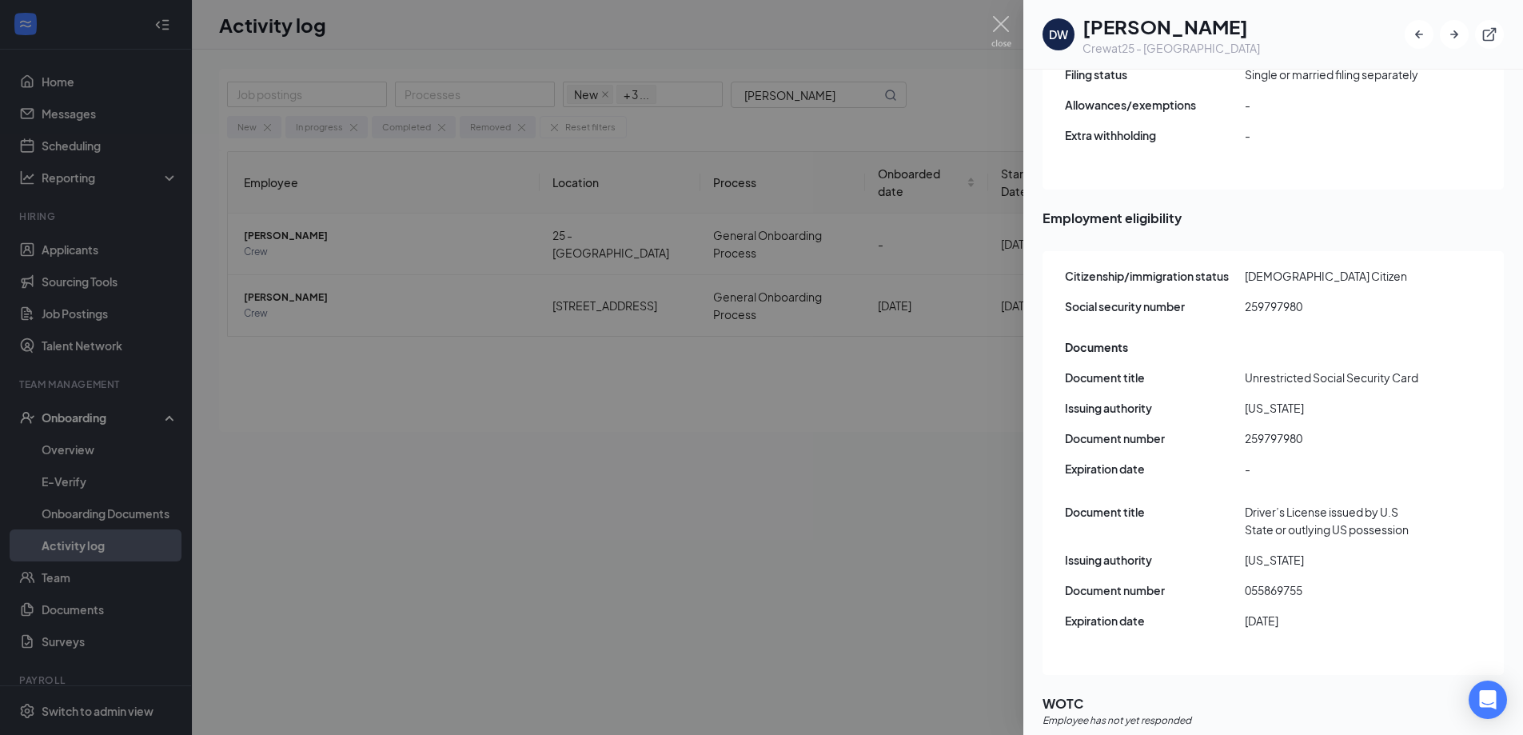
scroll to position [1777, 0]
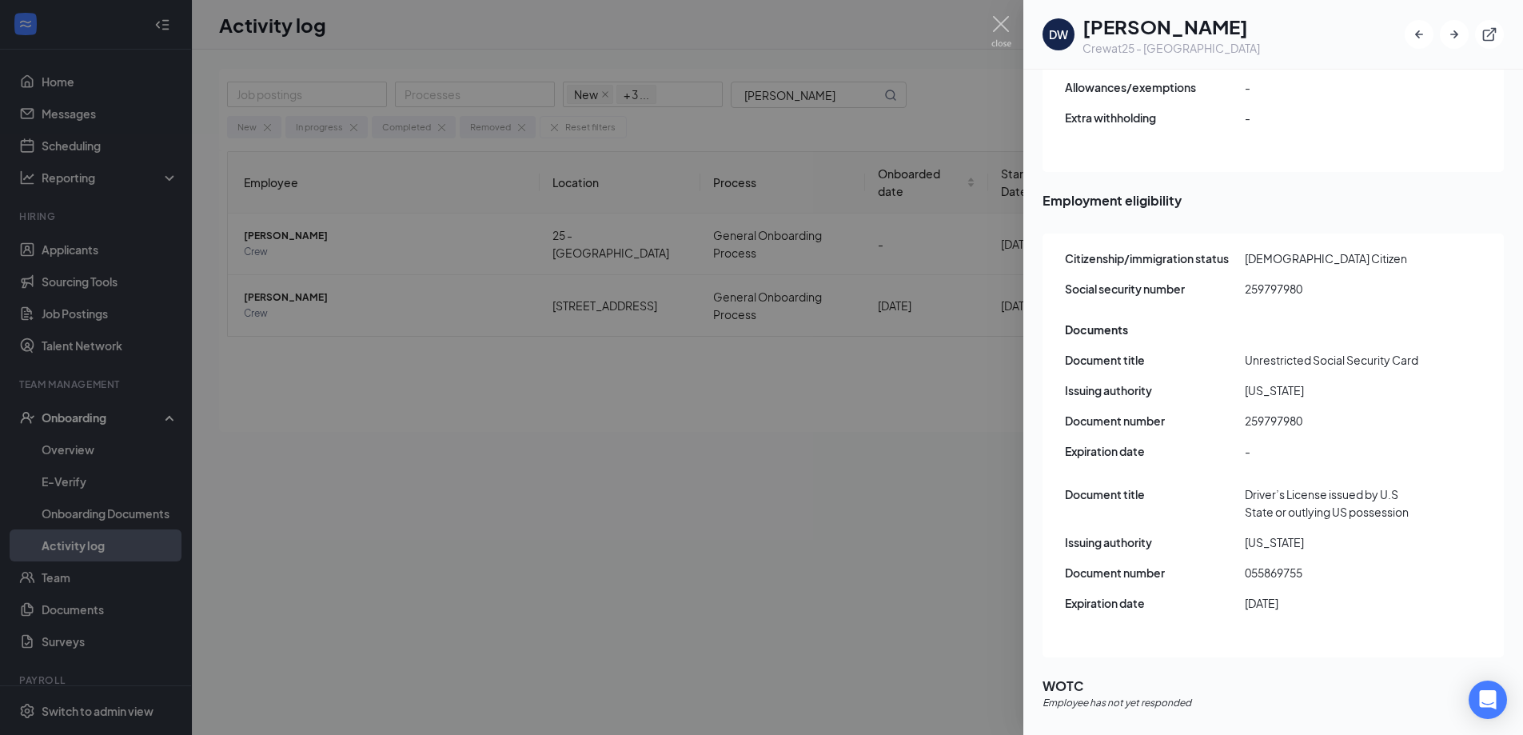
click at [1293, 564] on span "055869755" at bounding box center [1335, 573] width 180 height 18
copy span "055869755"
click at [1283, 412] on span "259797980" at bounding box center [1335, 421] width 180 height 18
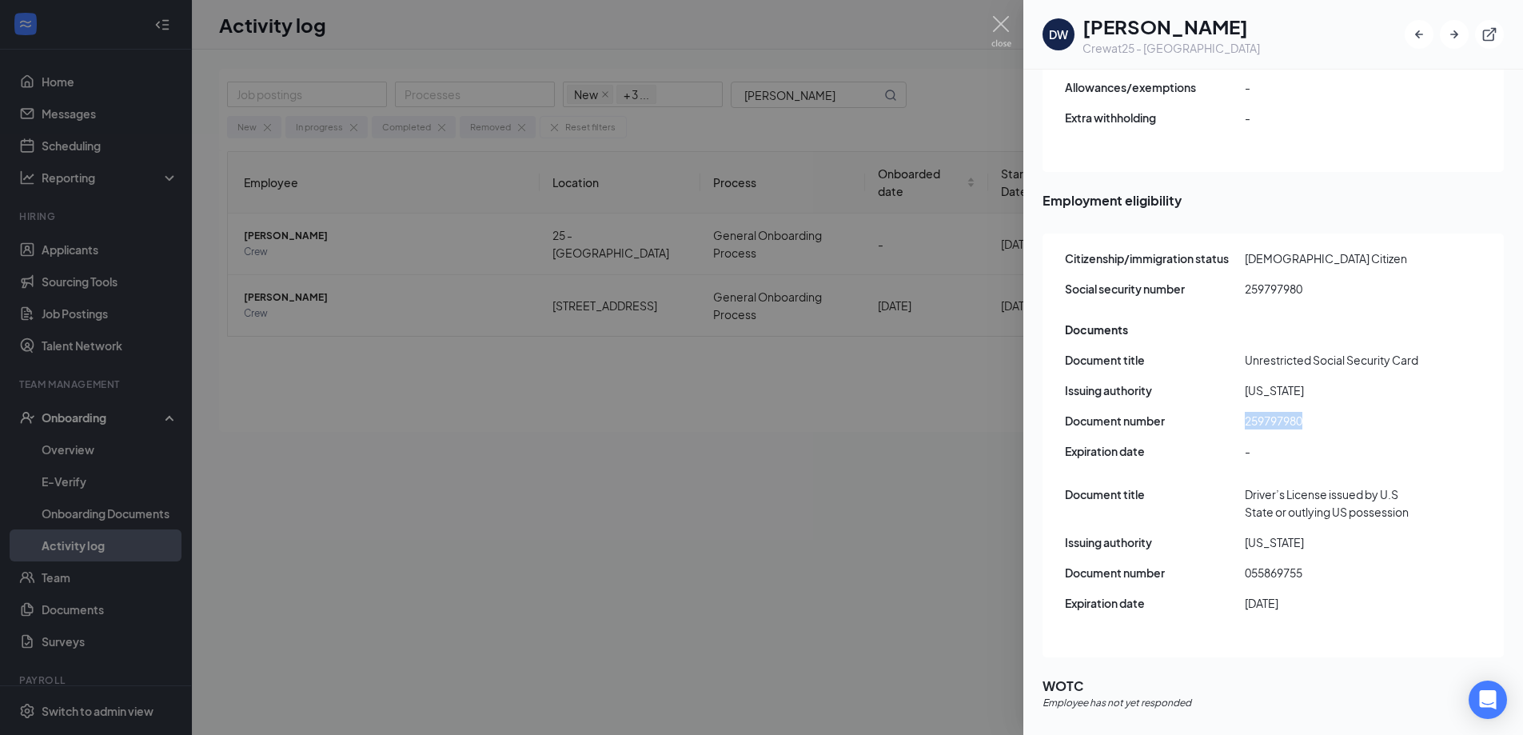
copy span "259797980"
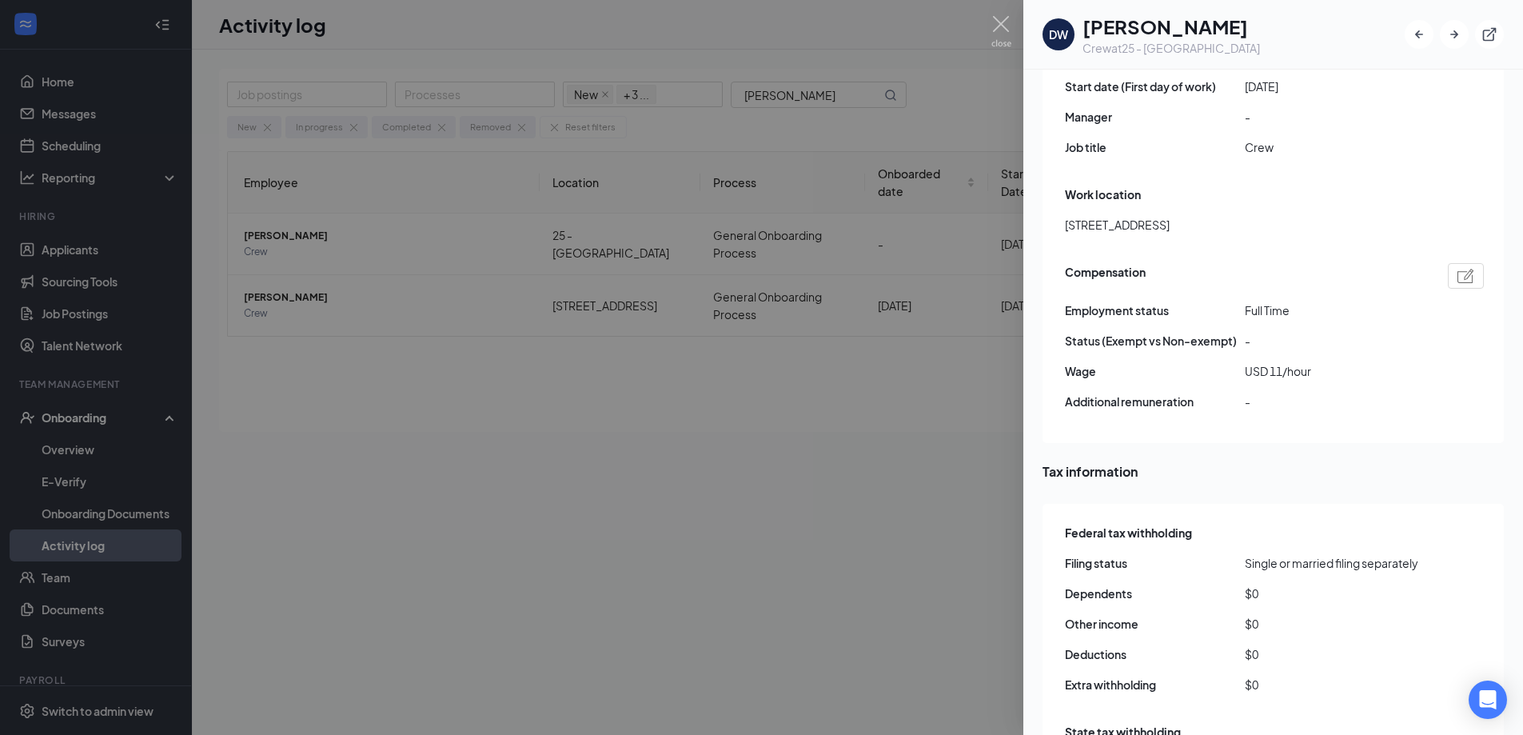
scroll to position [1057, 0]
